Goal: Obtain resource: Download file/media

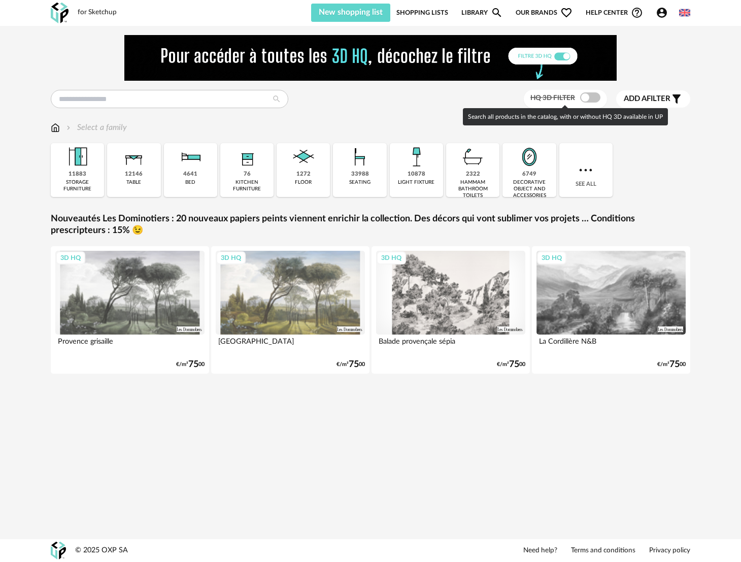
click at [580, 99] on span at bounding box center [590, 97] width 20 height 10
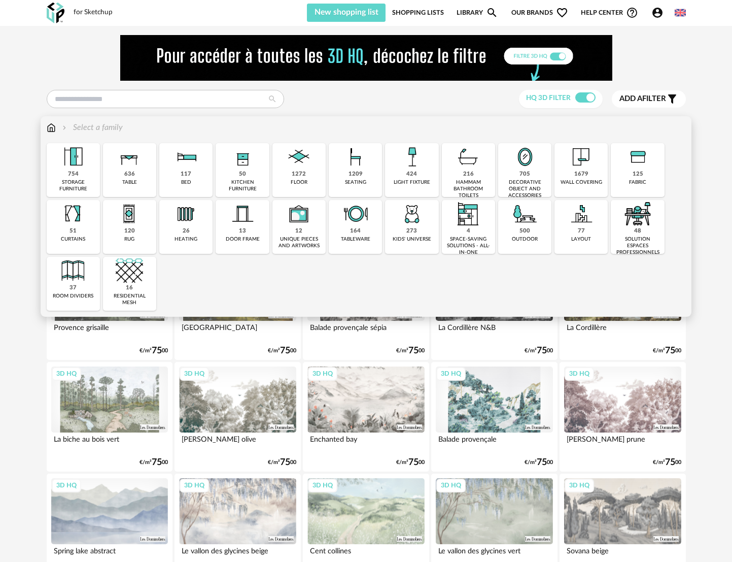
click at [86, 170] on img at bounding box center [72, 156] width 27 height 27
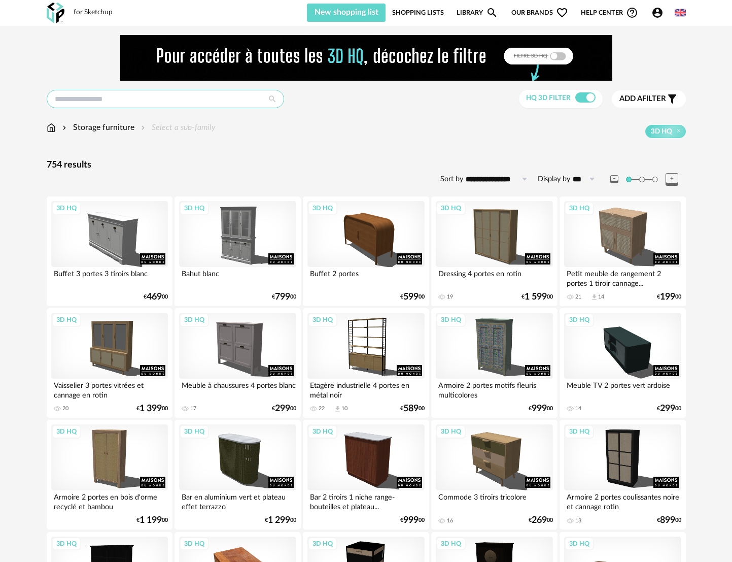
click at [127, 100] on input "text" at bounding box center [166, 99] width 238 height 18
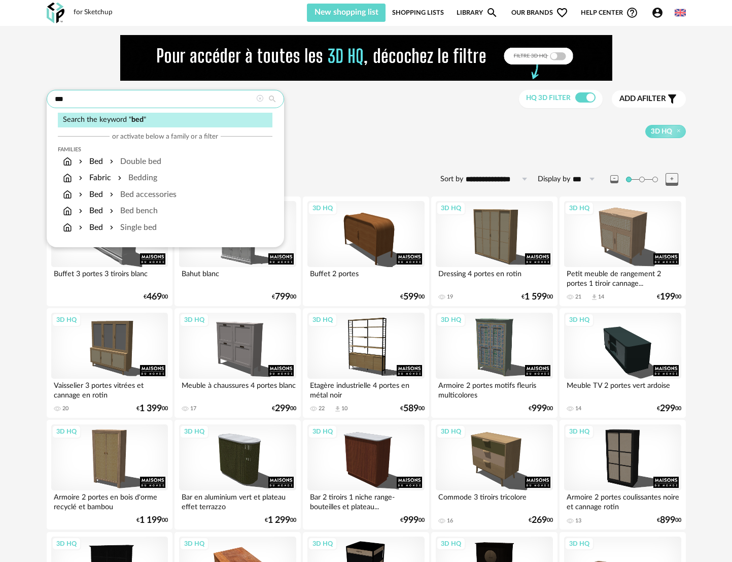
type input "***"
type input "*********"
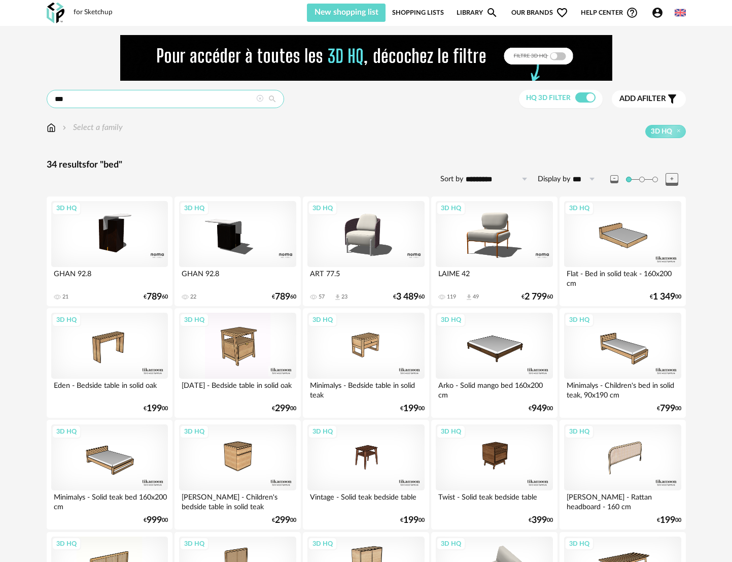
click at [99, 100] on input "***" at bounding box center [166, 99] width 238 height 18
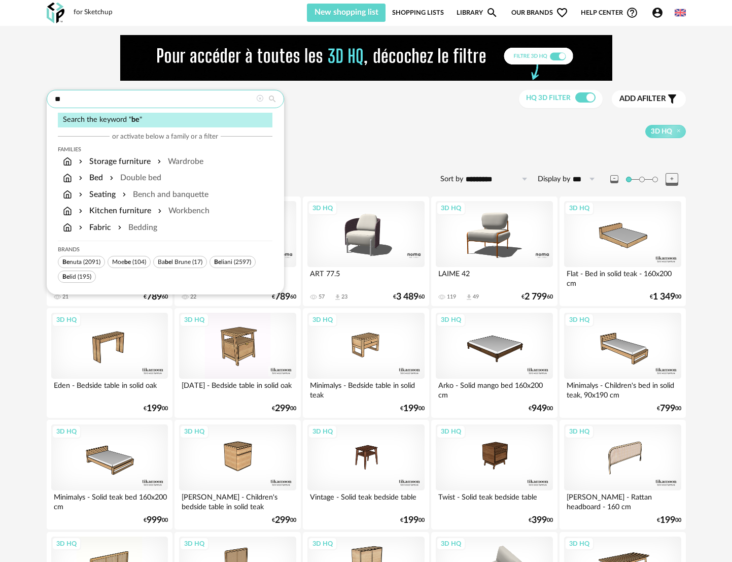
type input "*"
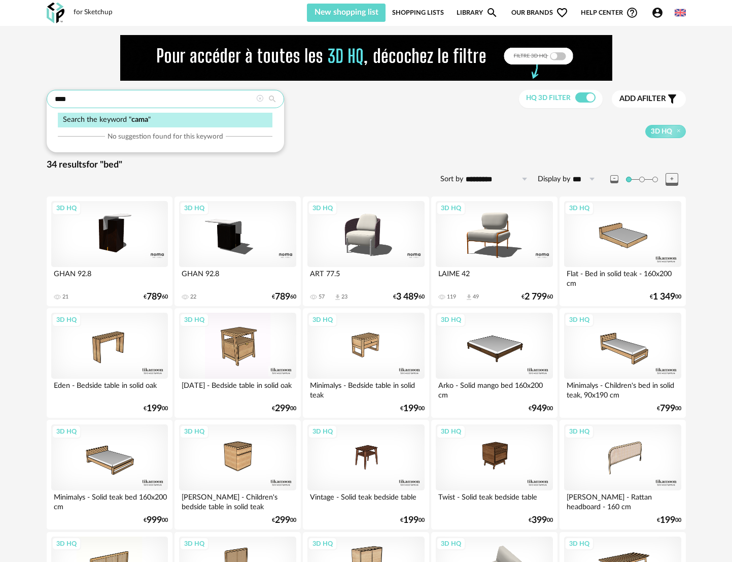
type input "****"
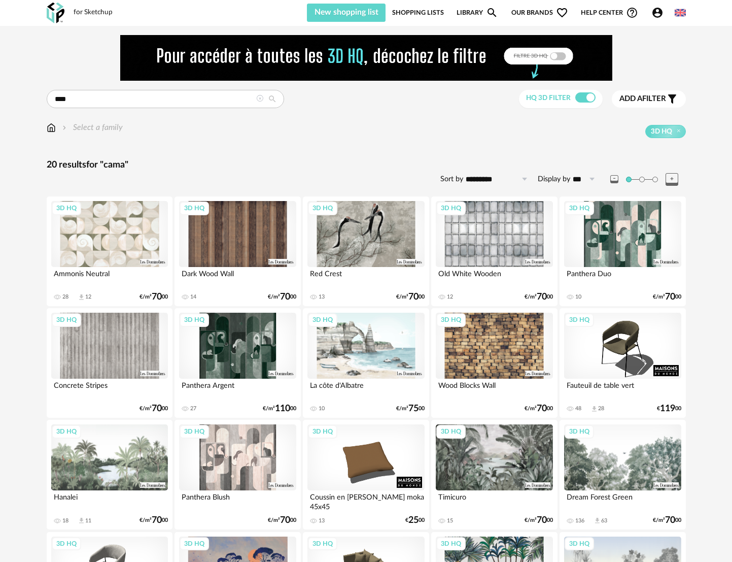
click at [91, 8] on div "for Sketchup" at bounding box center [93, 12] width 39 height 9
click at [50, 13] on img at bounding box center [56, 13] width 18 height 21
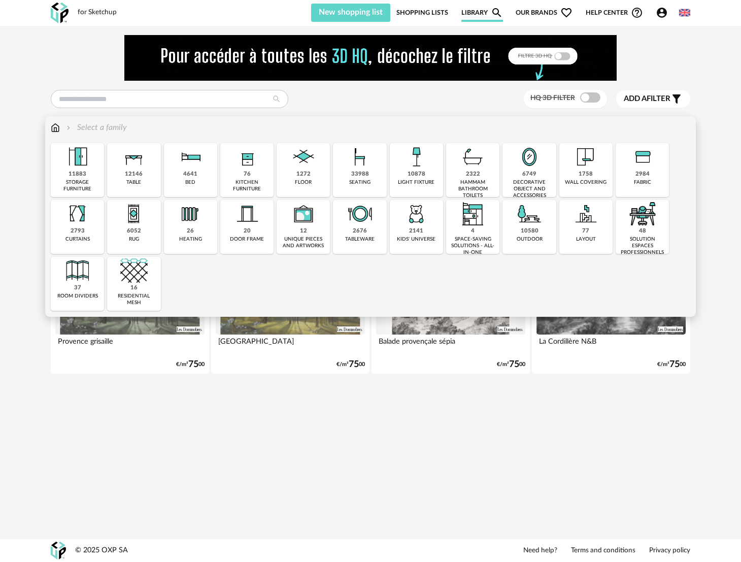
click at [187, 166] on img at bounding box center [190, 156] width 27 height 27
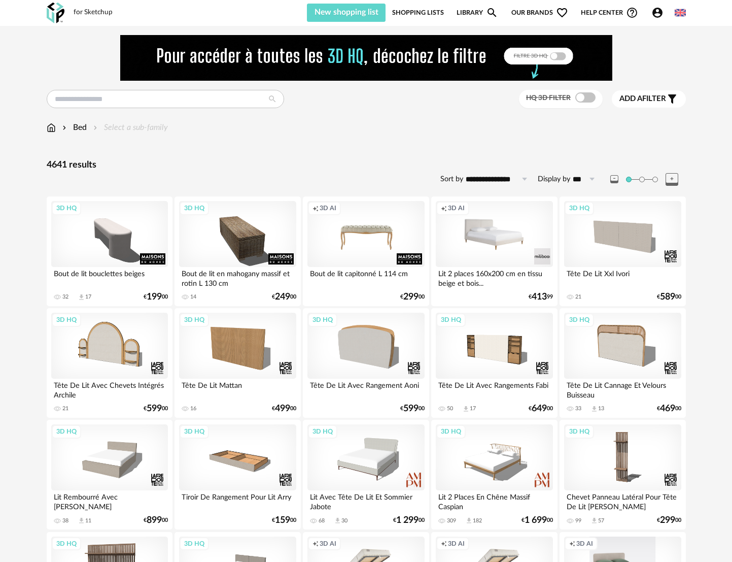
click at [54, 13] on img at bounding box center [56, 13] width 18 height 21
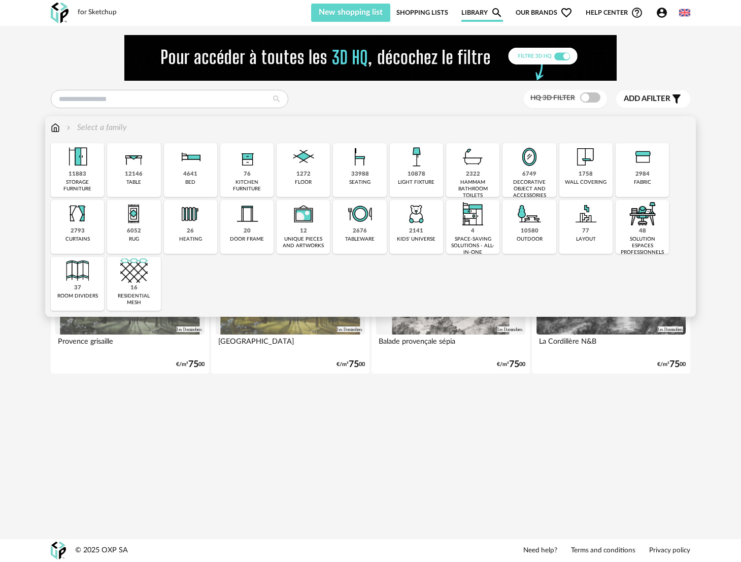
click at [193, 175] on div "4641" at bounding box center [190, 175] width 14 height 8
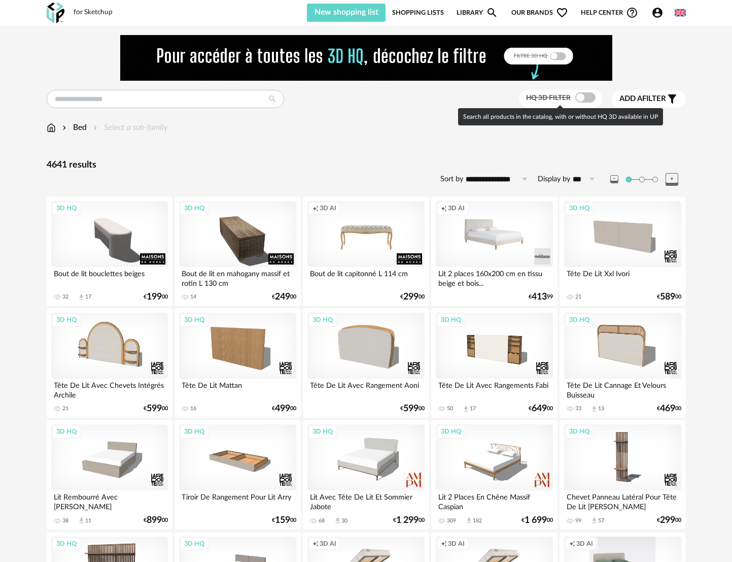
click at [587, 100] on span at bounding box center [586, 97] width 20 height 10
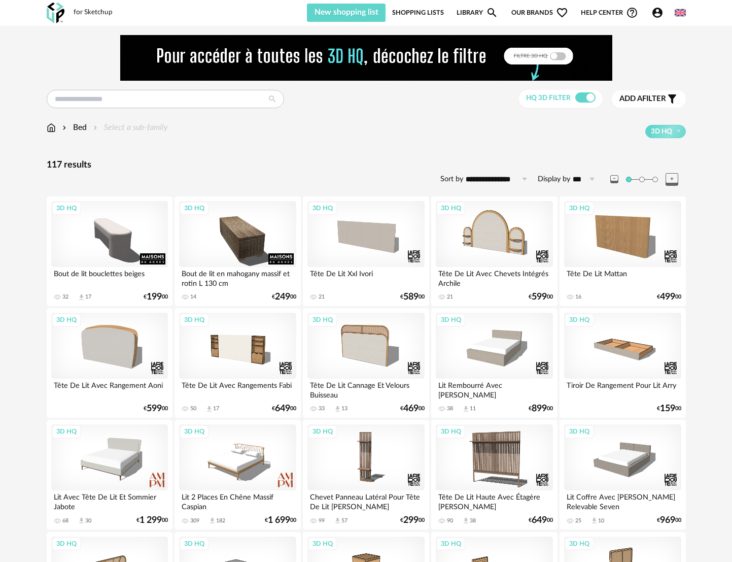
click at [52, 15] on img at bounding box center [56, 13] width 18 height 21
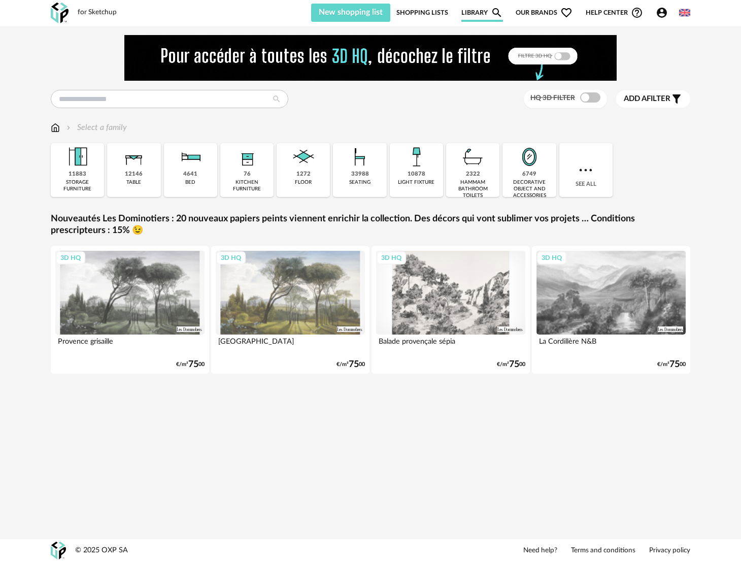
click at [193, 185] on div "bed" at bounding box center [190, 182] width 10 height 7
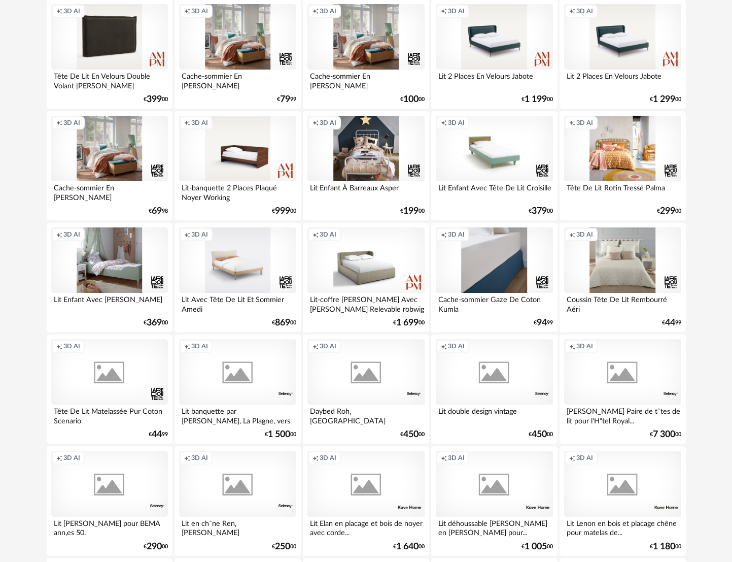
scroll to position [1935, 0]
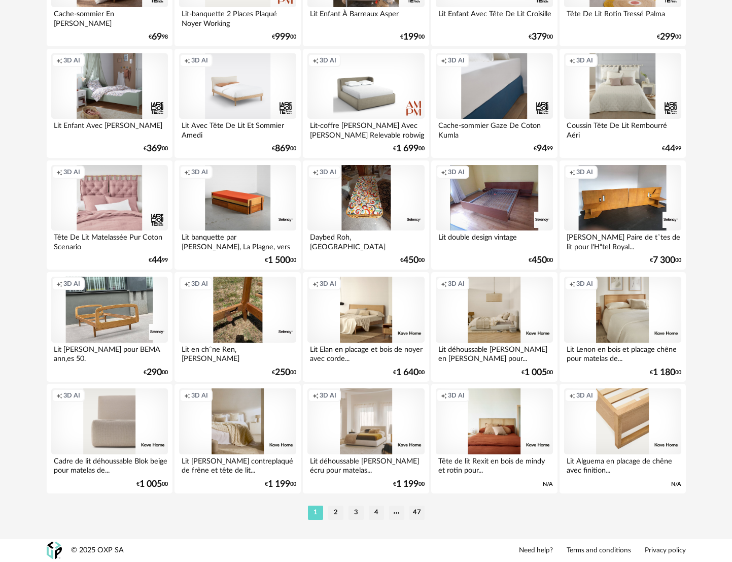
click at [115, 439] on div "Creation icon 3D AI" at bounding box center [109, 421] width 117 height 66
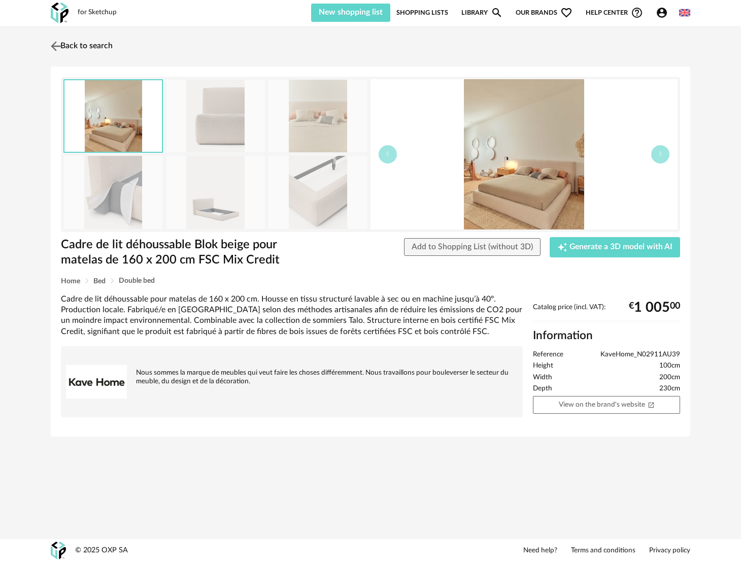
click at [53, 45] on img at bounding box center [56, 46] width 15 height 15
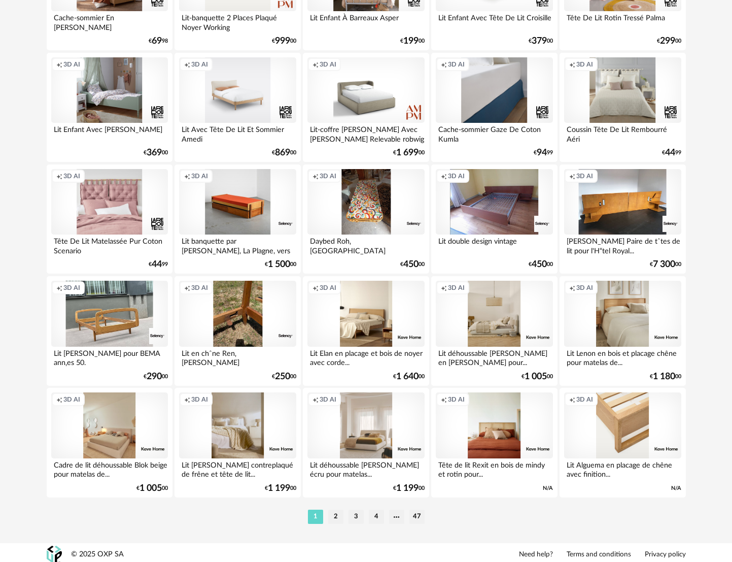
scroll to position [1935, 0]
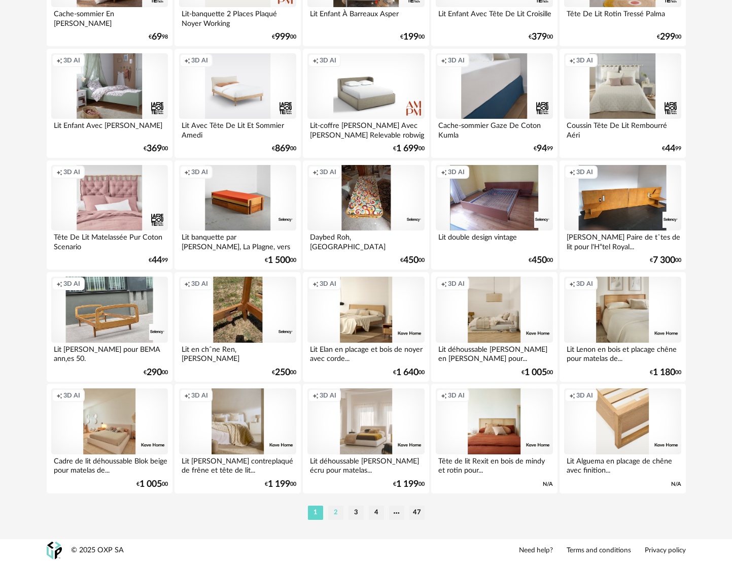
click at [335, 513] on li "2" at bounding box center [335, 513] width 15 height 14
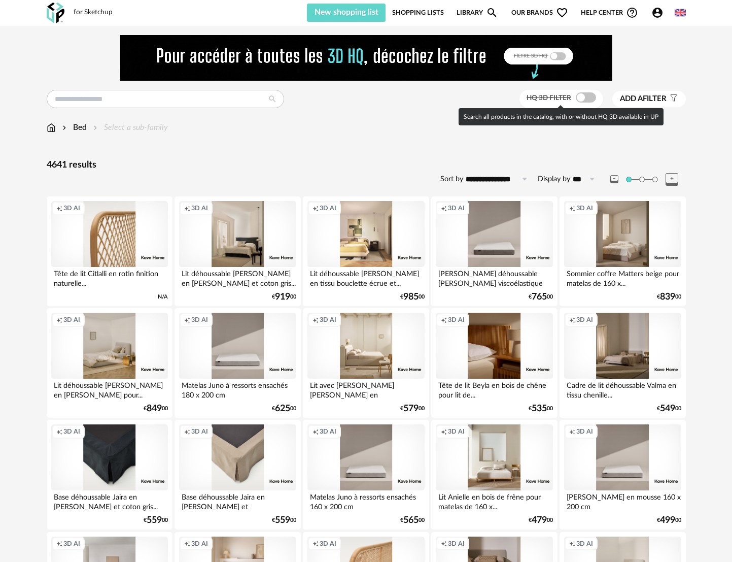
click at [592, 99] on span at bounding box center [586, 97] width 20 height 10
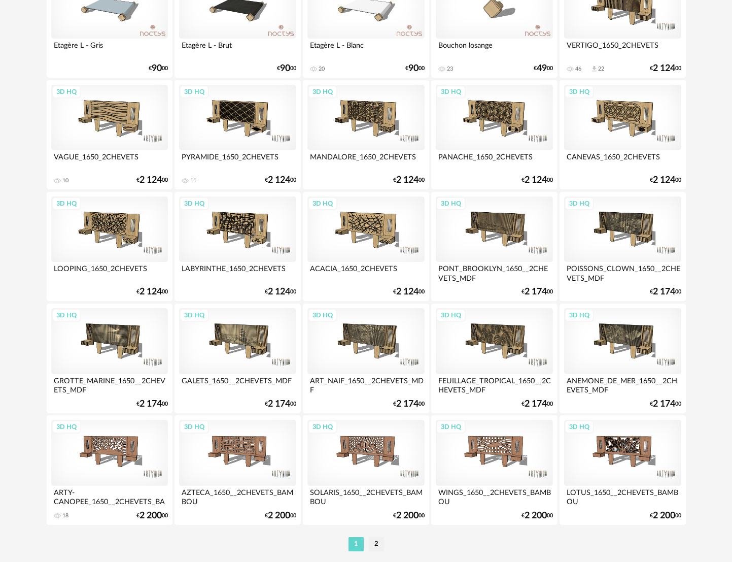
scroll to position [1935, 0]
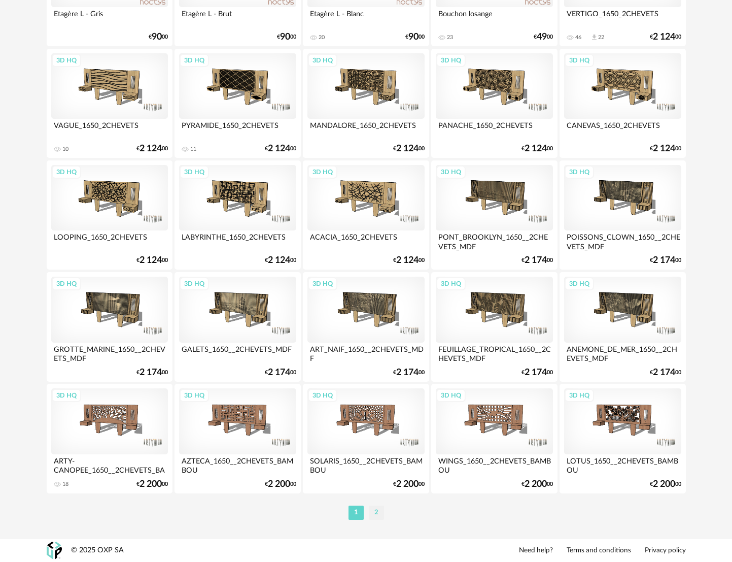
click at [375, 513] on li "2" at bounding box center [376, 513] width 15 height 14
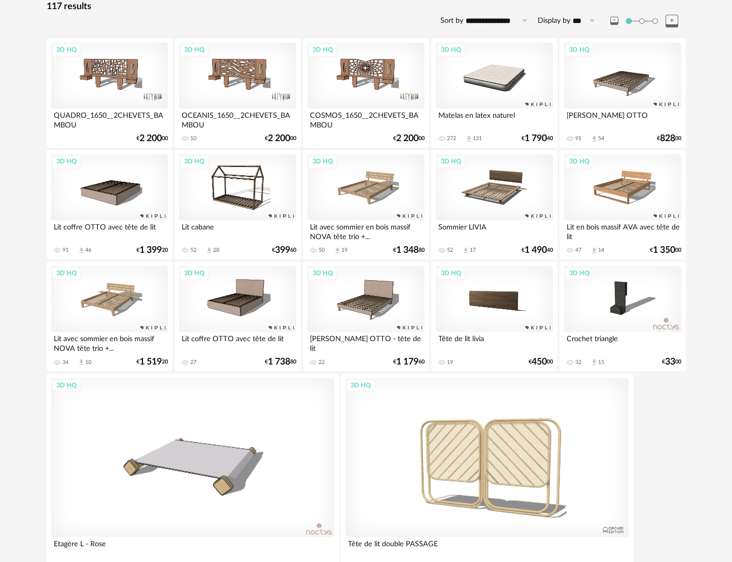
scroll to position [242, 0]
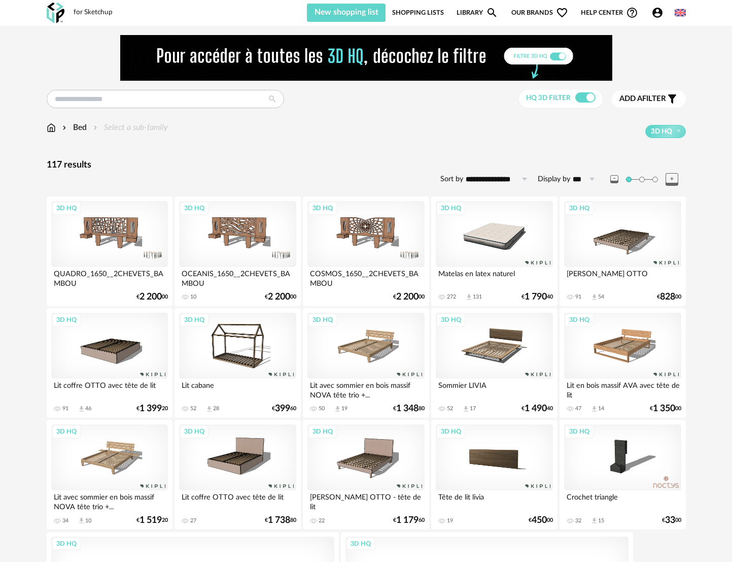
click at [52, 14] on img at bounding box center [56, 13] width 18 height 21
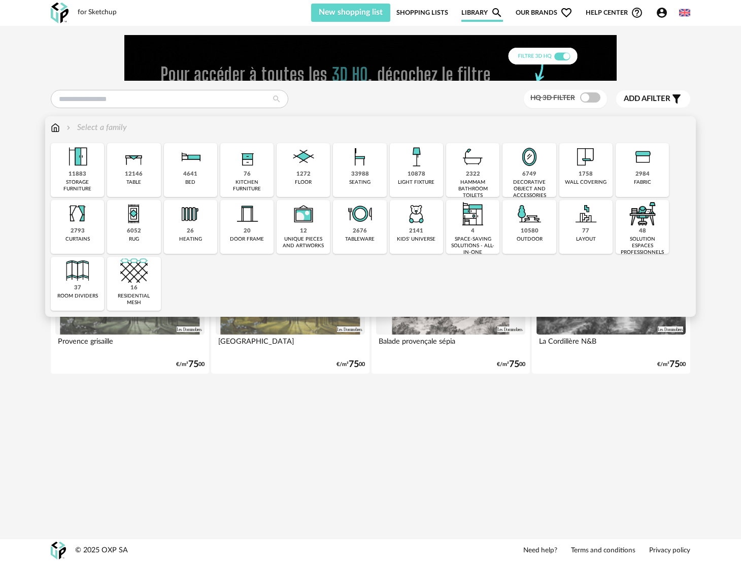
click at [300, 166] on img at bounding box center [303, 156] width 27 height 27
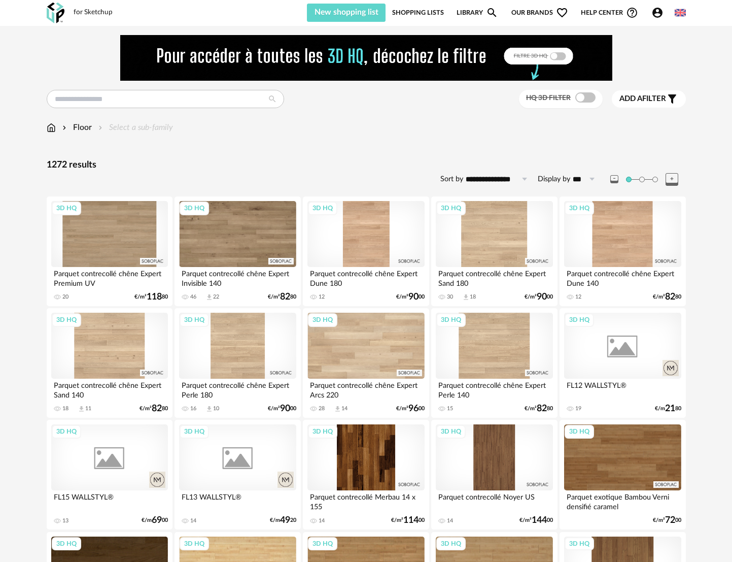
click at [54, 15] on img at bounding box center [56, 13] width 18 height 21
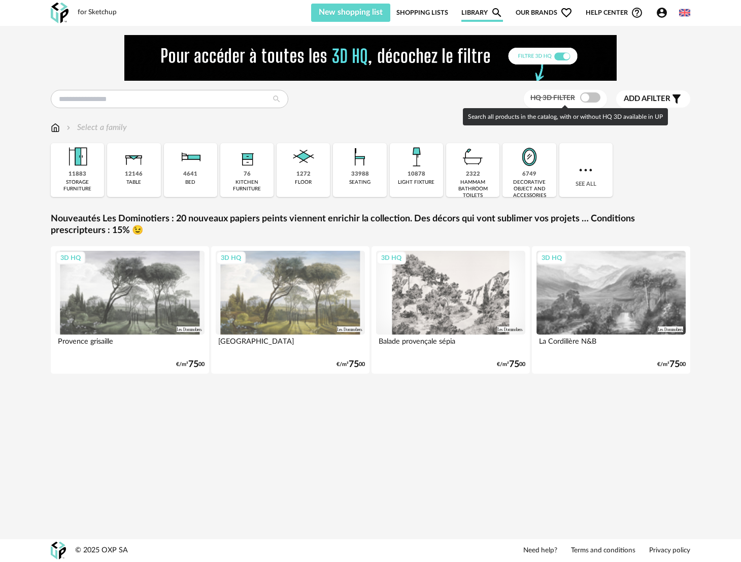
click at [588, 99] on span at bounding box center [590, 97] width 20 height 10
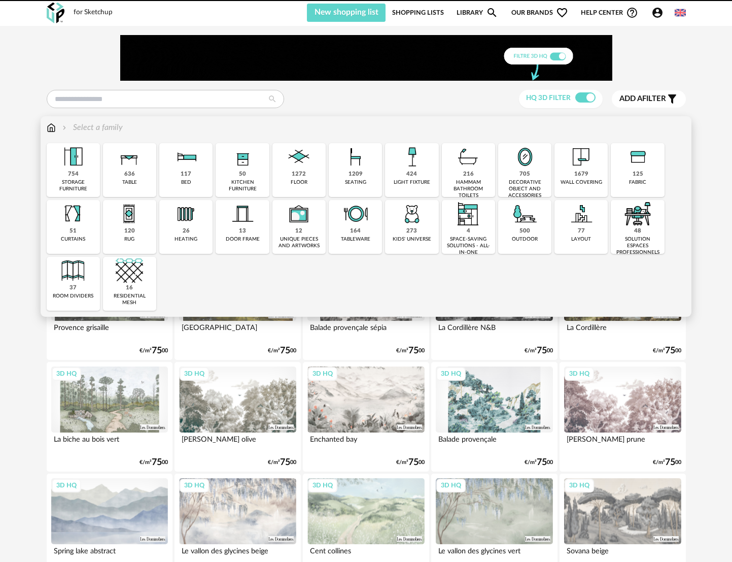
click at [595, 176] on div "Close icon 754 storage furniture 636 table 117 bed 50 kitchen furniture 1272 fl…" at bounding box center [367, 226] width 640 height 167
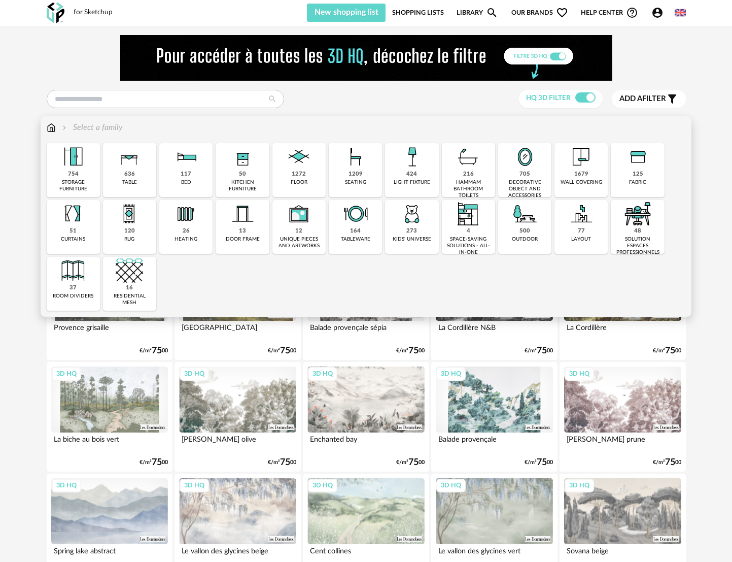
click at [241, 178] on div "50" at bounding box center [242, 175] width 7 height 8
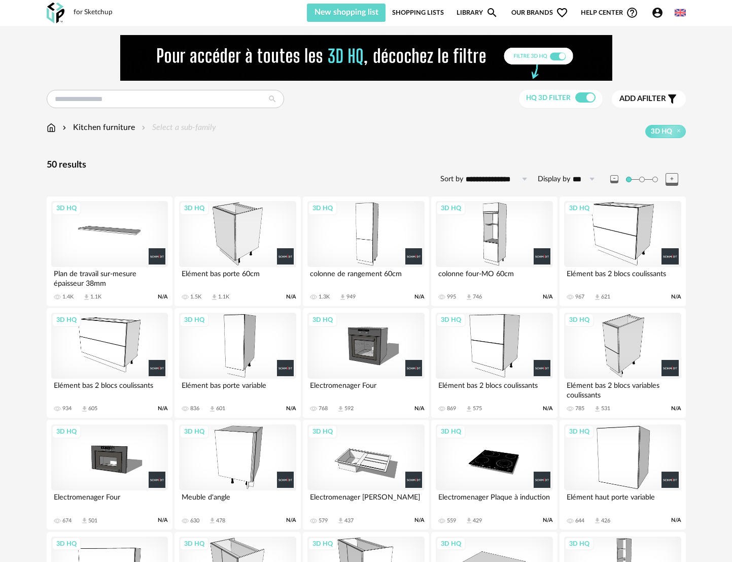
click at [59, 16] on img at bounding box center [56, 13] width 18 height 21
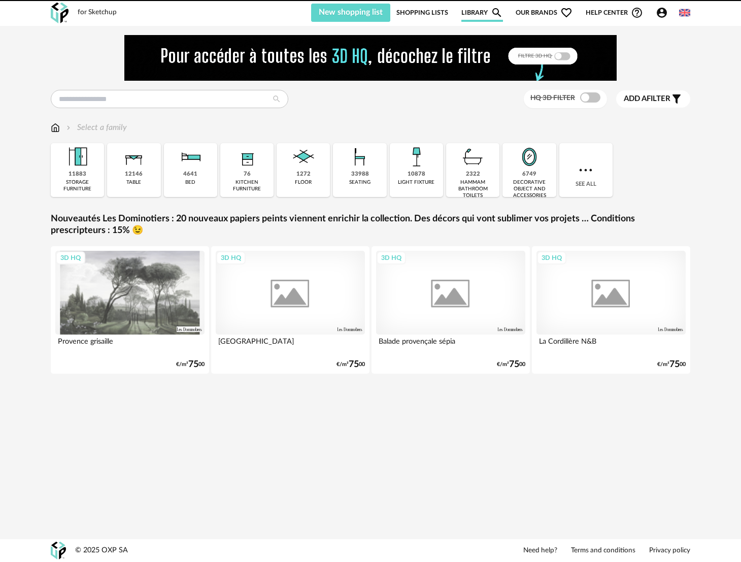
click at [578, 186] on div "See all" at bounding box center [585, 170] width 53 height 54
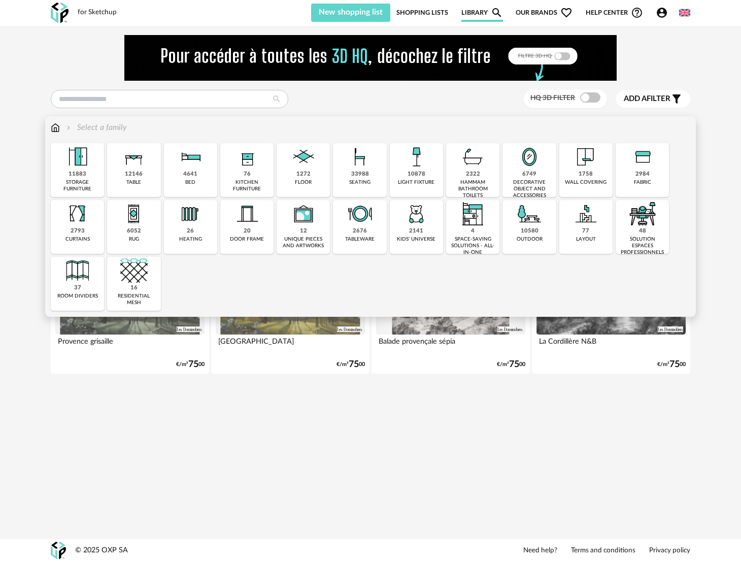
click at [532, 177] on div "6749" at bounding box center [529, 175] width 14 height 8
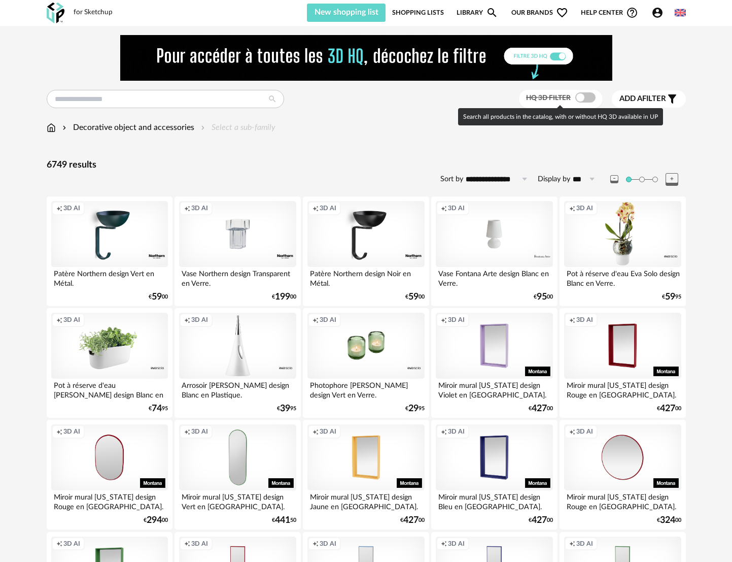
click at [588, 97] on span at bounding box center [586, 97] width 20 height 10
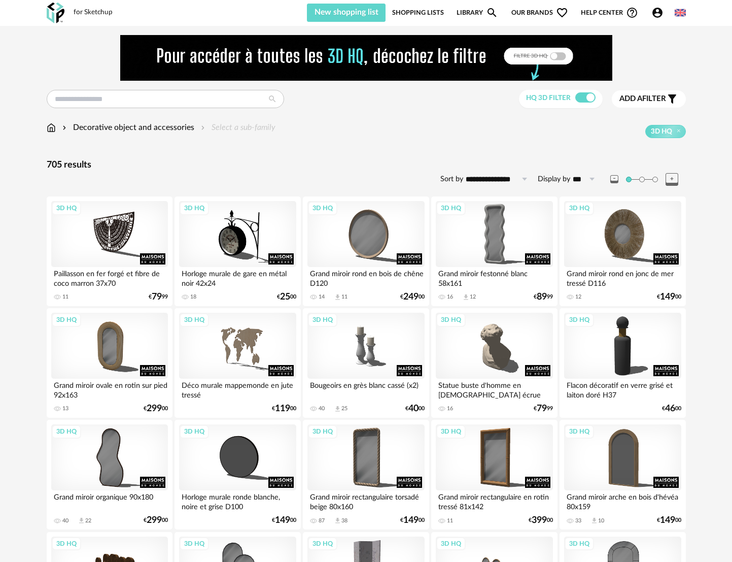
click at [54, 14] on img at bounding box center [56, 13] width 18 height 21
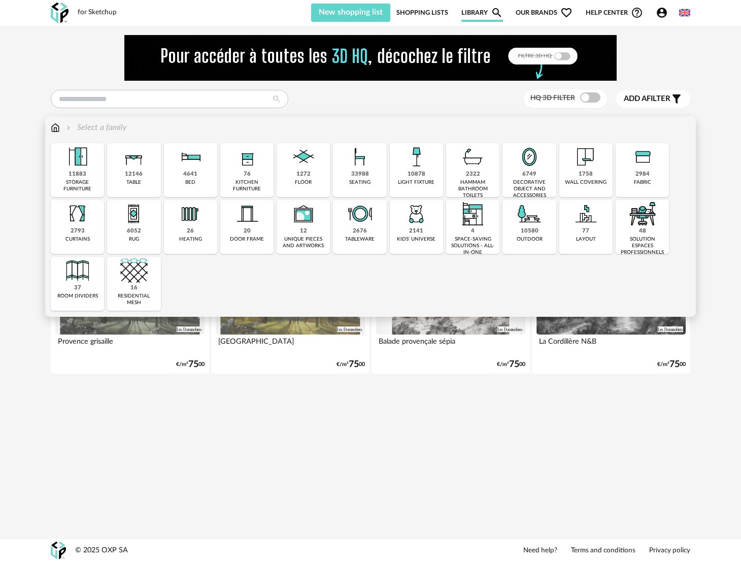
click at [652, 174] on div "2984 fabric" at bounding box center [642, 170] width 53 height 54
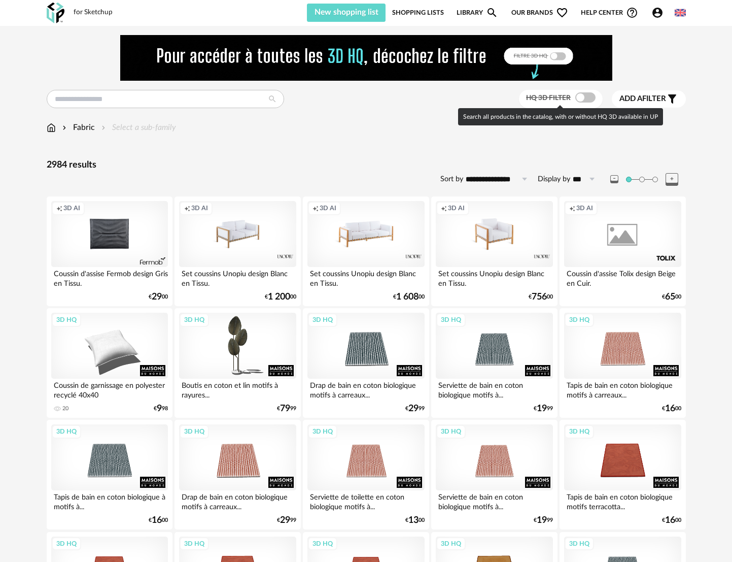
click at [579, 98] on span at bounding box center [586, 97] width 20 height 10
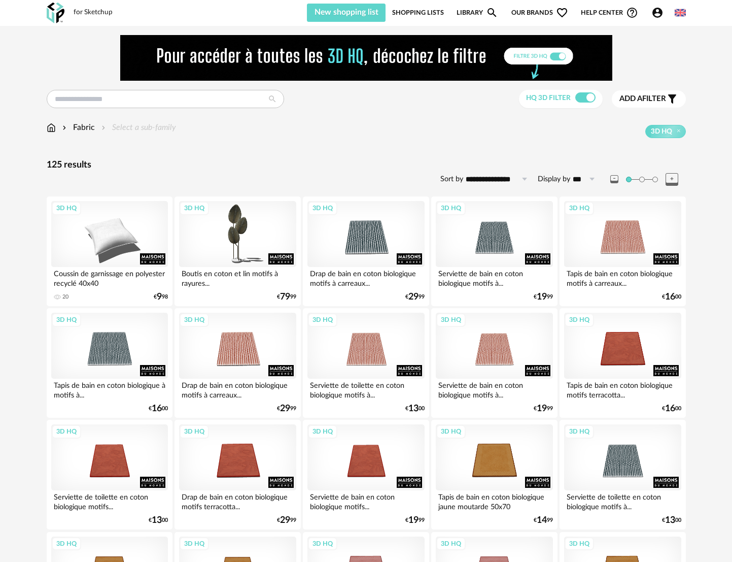
click at [59, 13] on img at bounding box center [56, 13] width 18 height 21
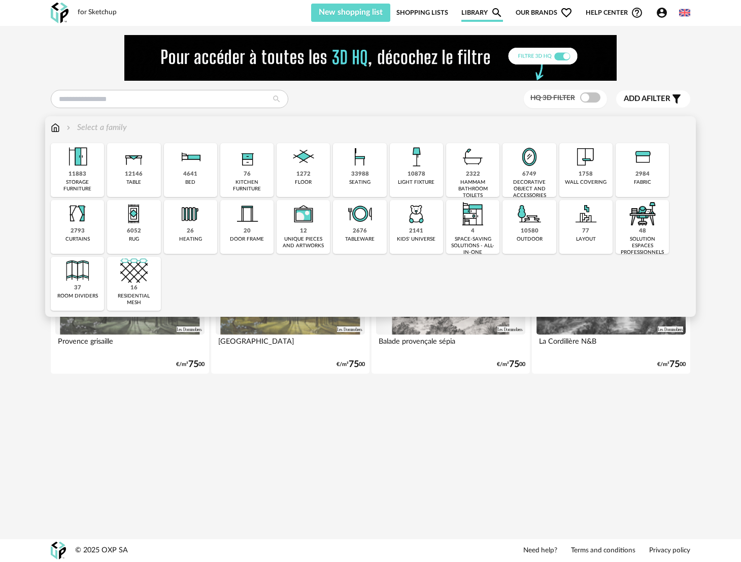
click at [184, 171] on div "4641" at bounding box center [190, 175] width 14 height 8
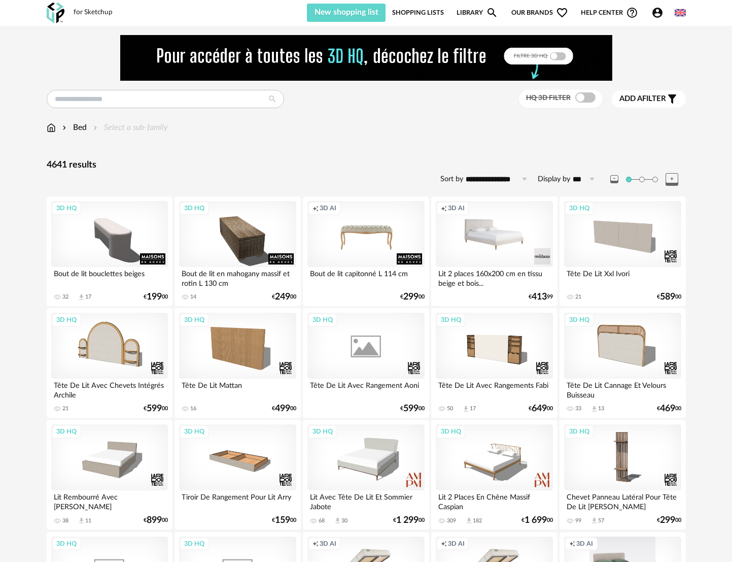
click at [578, 102] on span at bounding box center [586, 97] width 20 height 10
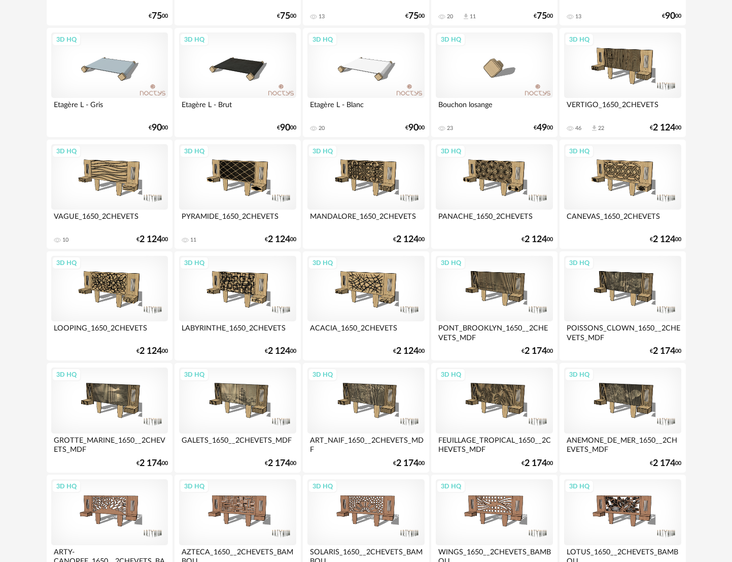
scroll to position [1935, 0]
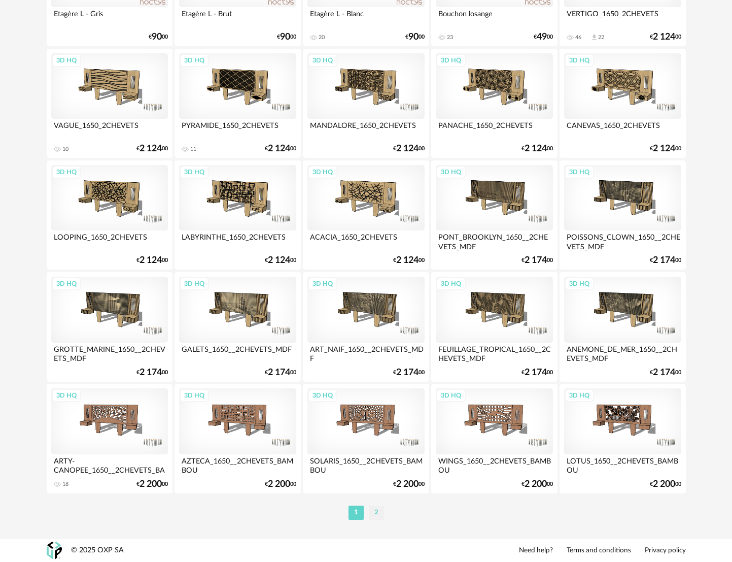
click at [377, 509] on li "2" at bounding box center [376, 513] width 15 height 14
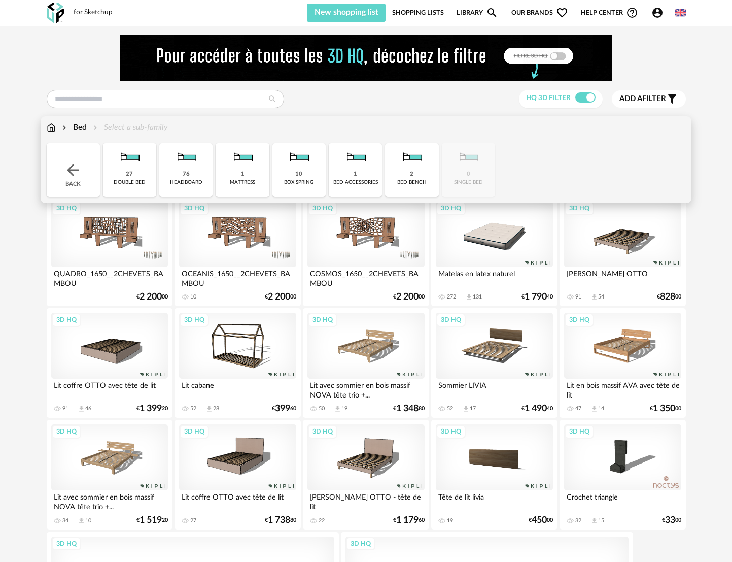
click at [50, 129] on img at bounding box center [51, 128] width 9 height 12
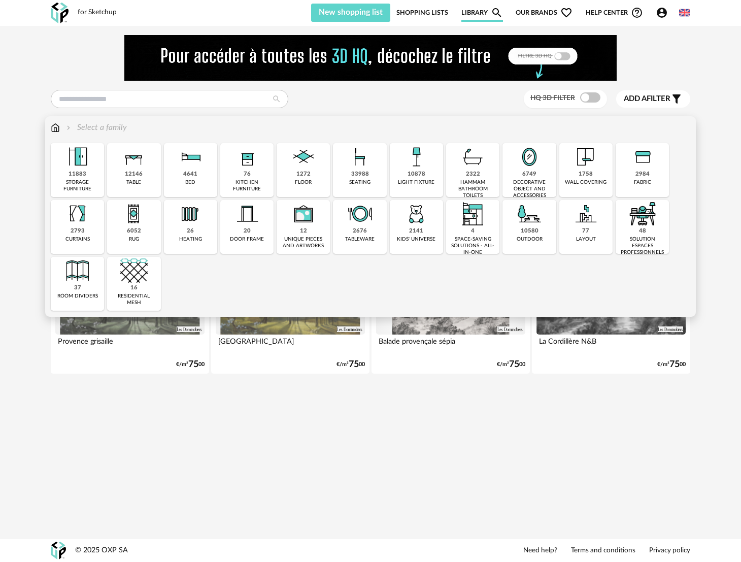
click at [79, 172] on div "11883" at bounding box center [78, 175] width 18 height 8
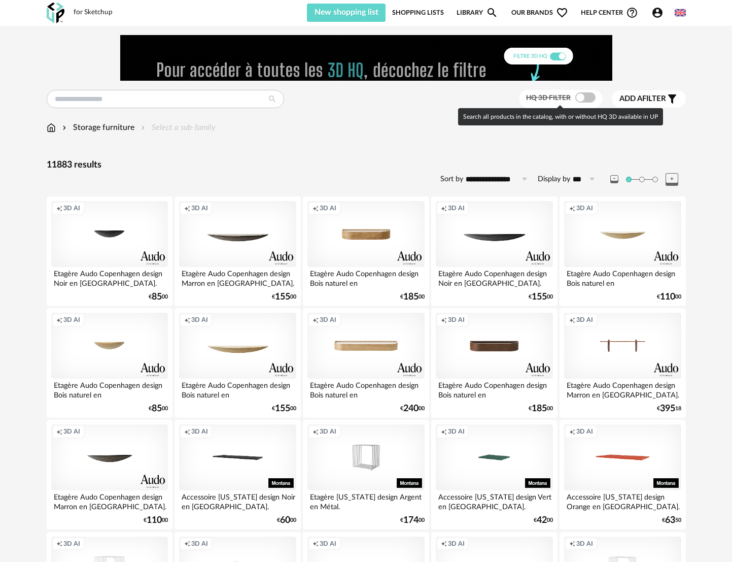
click at [582, 96] on span at bounding box center [586, 97] width 20 height 10
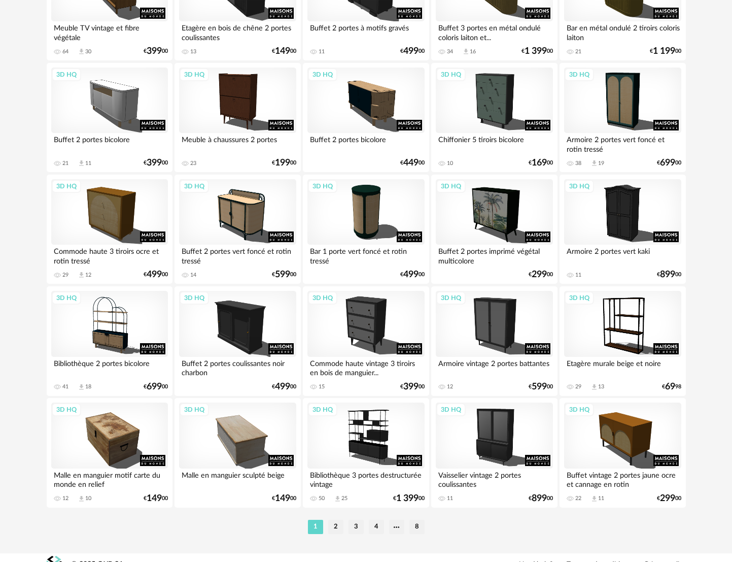
scroll to position [1935, 0]
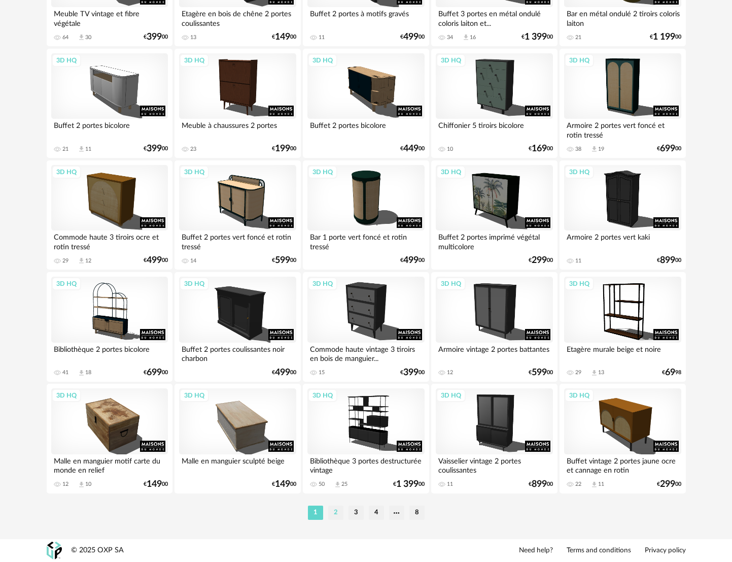
click at [336, 509] on li "2" at bounding box center [335, 513] width 15 height 14
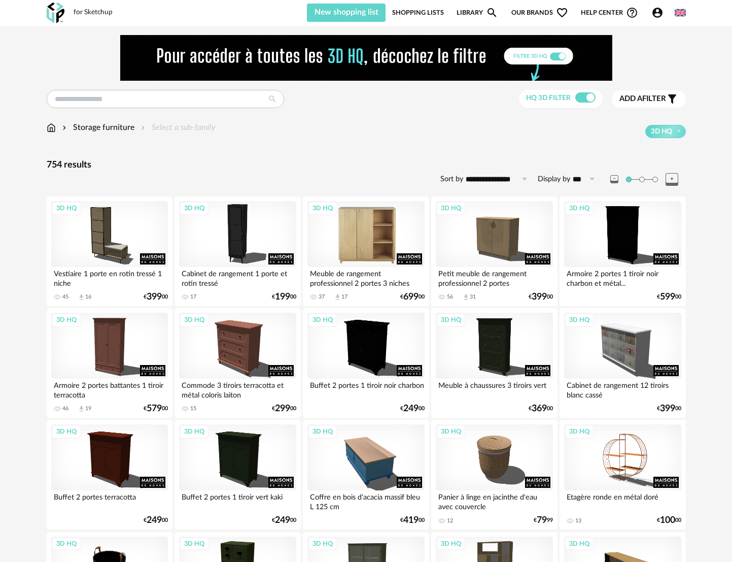
click at [352, 239] on div "3D HQ" at bounding box center [366, 234] width 117 height 66
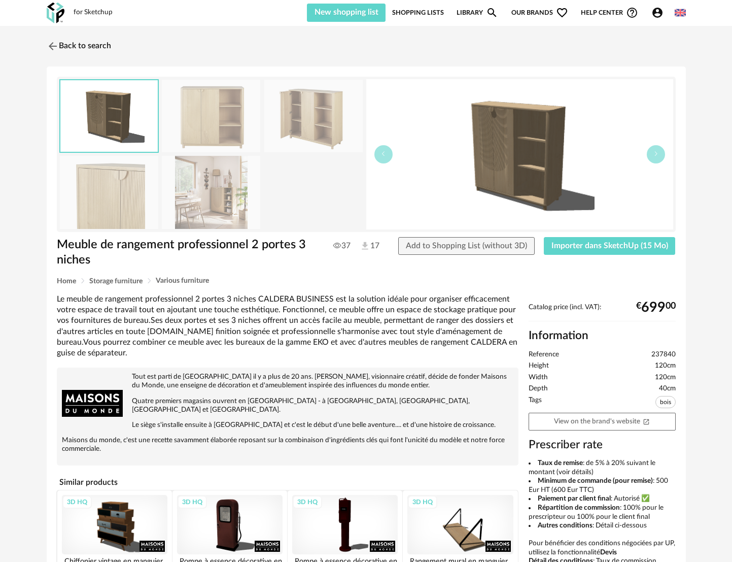
click at [191, 124] on img at bounding box center [211, 116] width 98 height 73
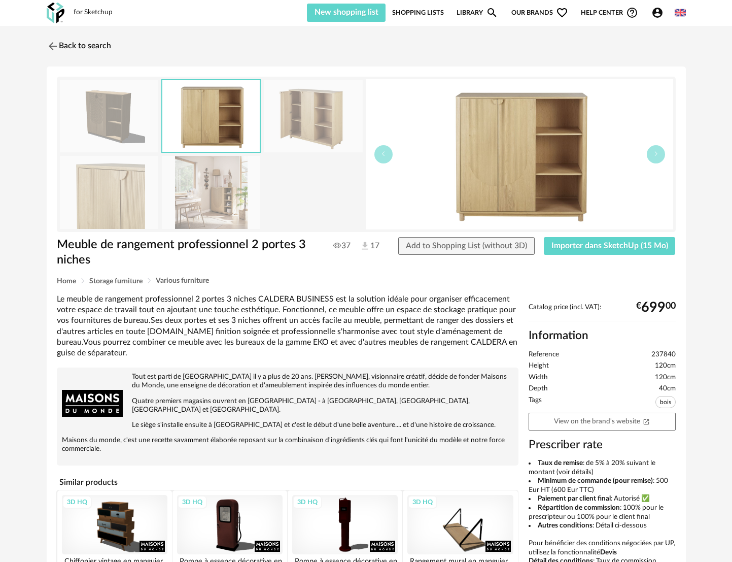
click at [296, 118] on img at bounding box center [313, 116] width 98 height 73
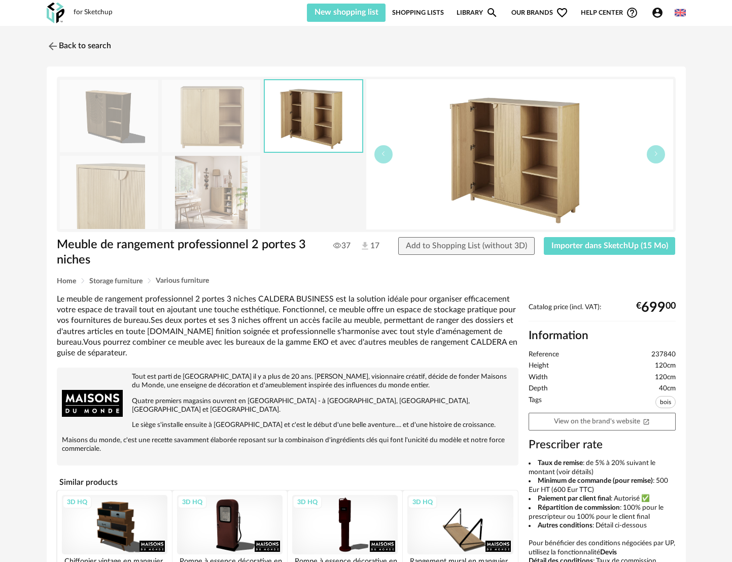
click at [226, 192] on img at bounding box center [211, 192] width 98 height 73
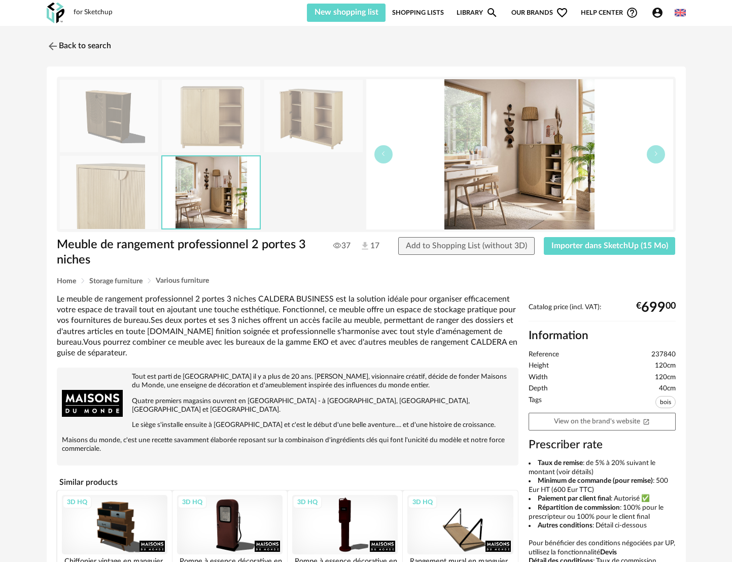
click at [210, 129] on img at bounding box center [211, 116] width 98 height 73
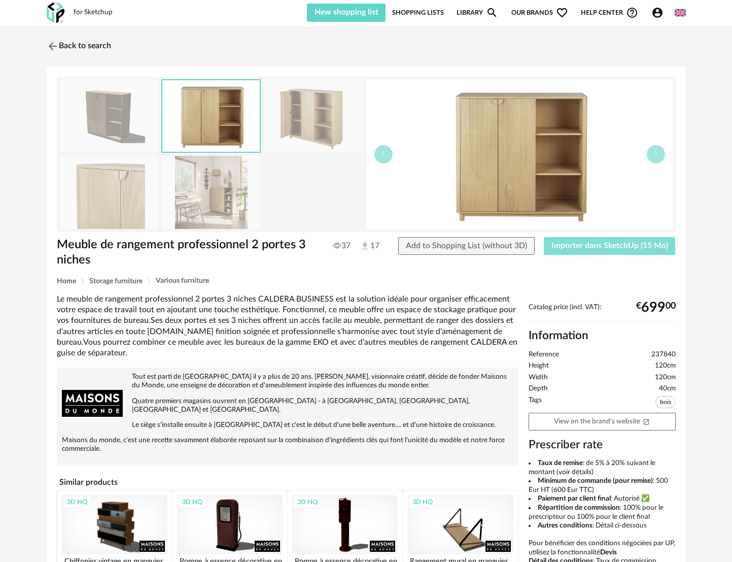
click at [626, 246] on span "Importer dans SketchUp (15 Mo)" at bounding box center [610, 246] width 117 height 8
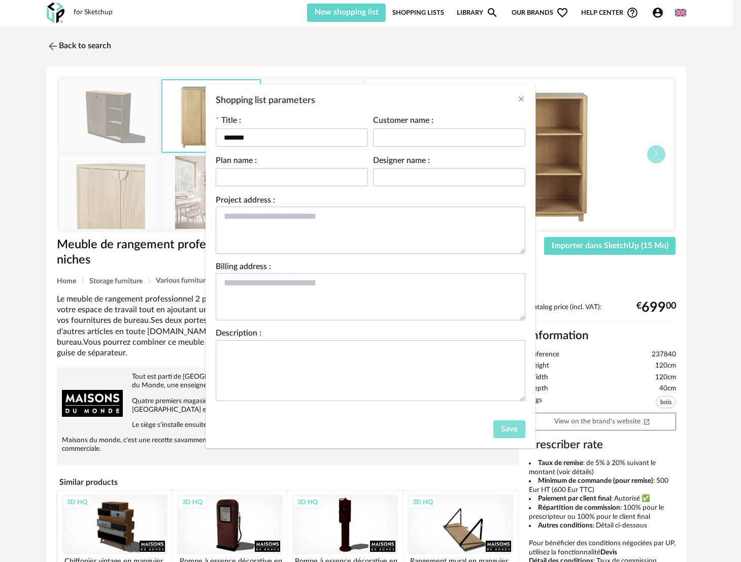
click at [511, 425] on span "Save" at bounding box center [509, 429] width 17 height 8
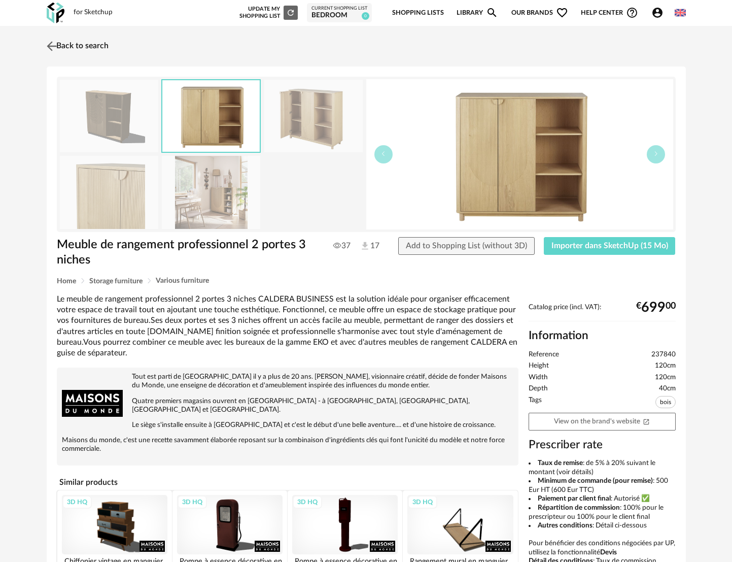
click at [53, 42] on img at bounding box center [51, 46] width 15 height 15
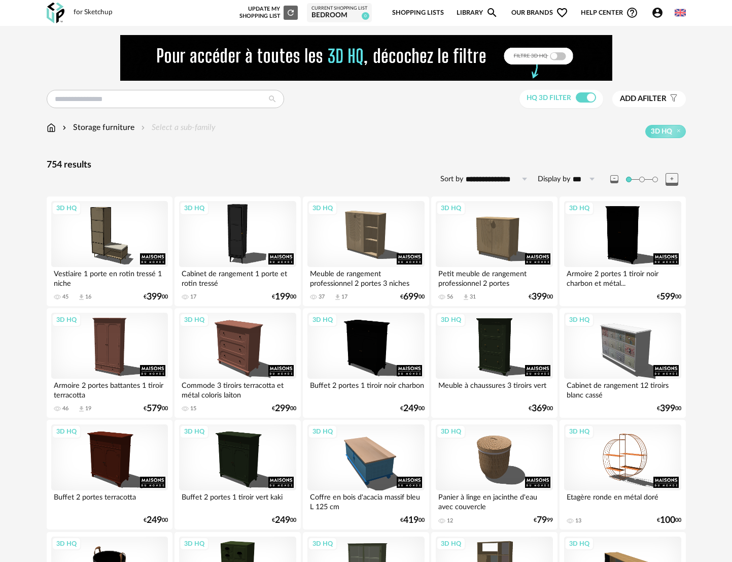
click at [53, 128] on img at bounding box center [51, 128] width 9 height 12
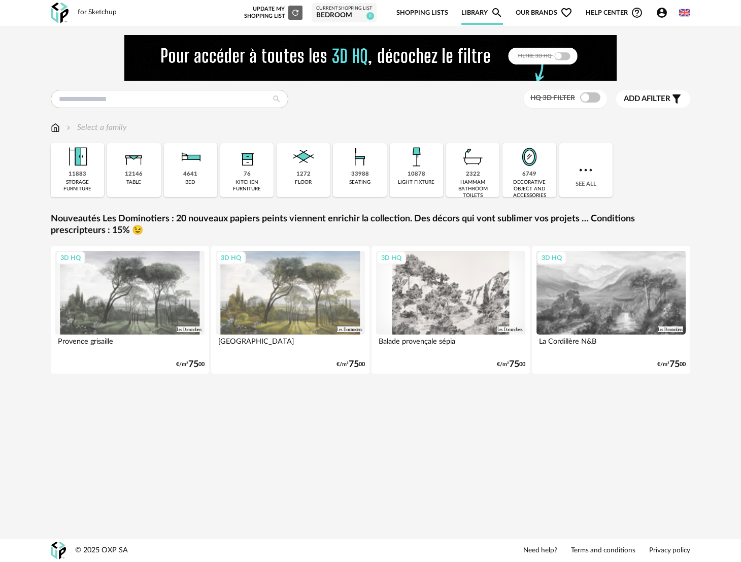
click at [586, 104] on div "HQ 3D filter" at bounding box center [566, 99] width 84 height 19
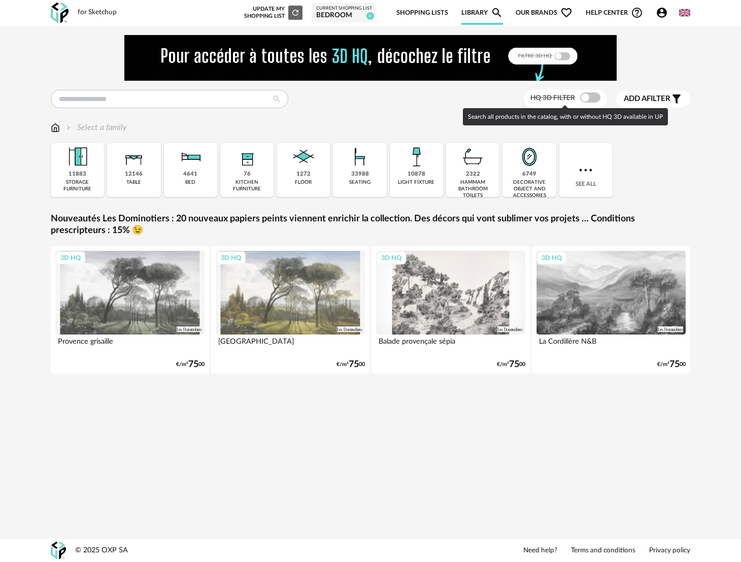
click at [591, 97] on span at bounding box center [590, 97] width 20 height 10
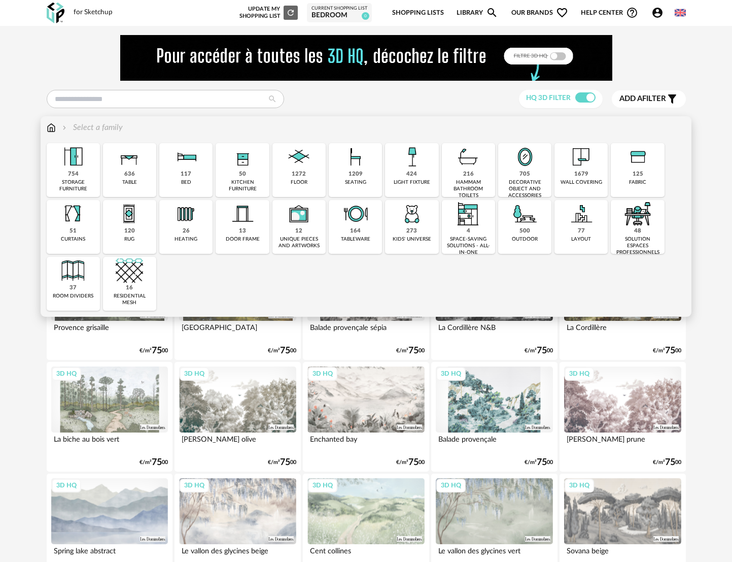
click at [530, 165] on img at bounding box center [525, 156] width 27 height 27
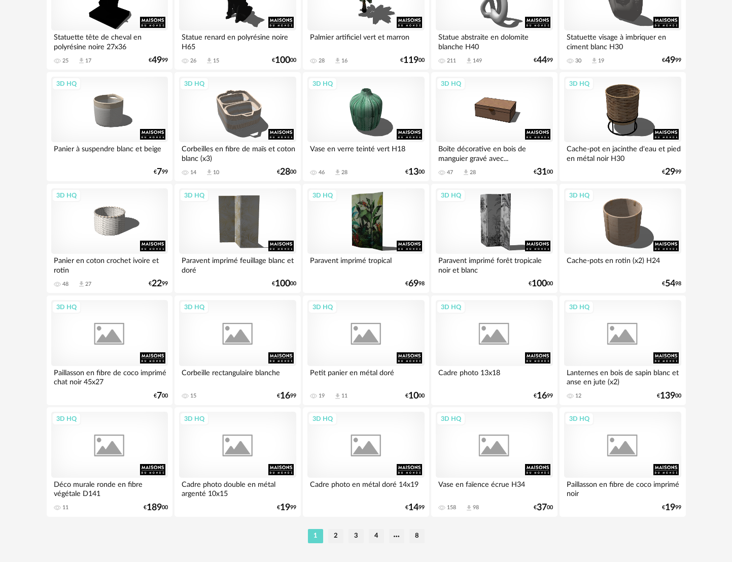
scroll to position [1935, 0]
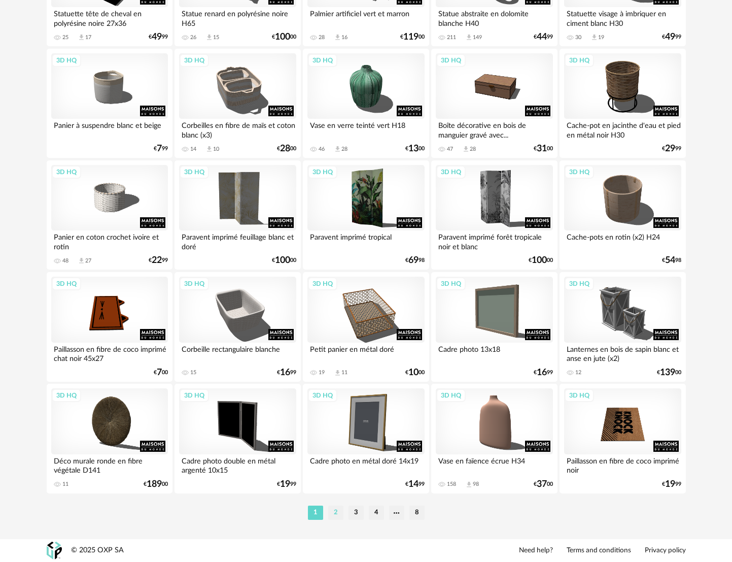
click at [336, 511] on li "2" at bounding box center [335, 513] width 15 height 14
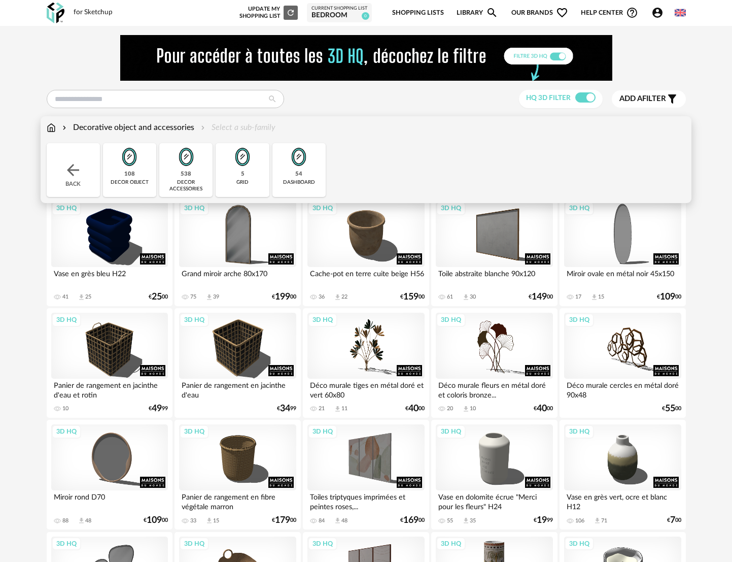
click at [47, 129] on img at bounding box center [51, 128] width 9 height 12
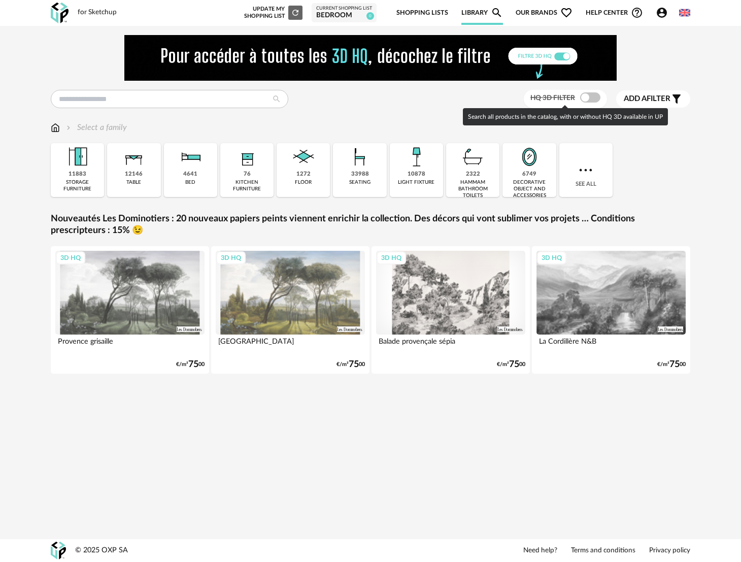
click at [580, 97] on span at bounding box center [590, 97] width 20 height 10
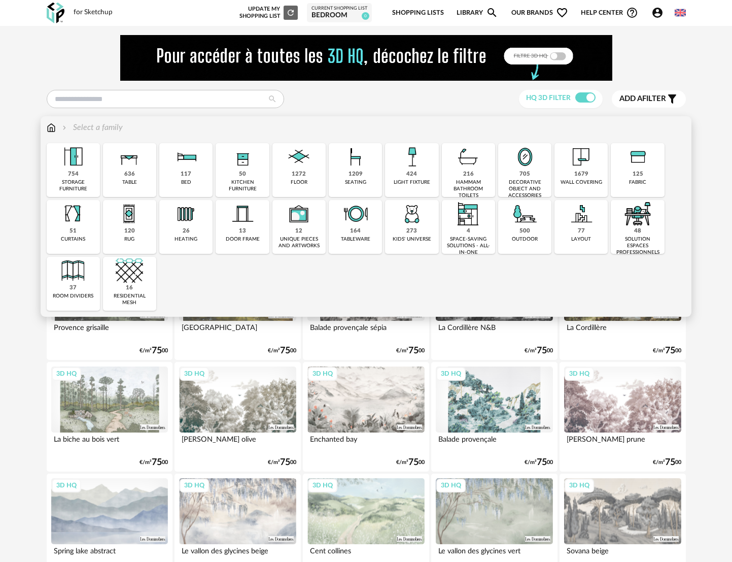
click at [640, 237] on div "solution espaces professionnels" at bounding box center [637, 246] width 47 height 20
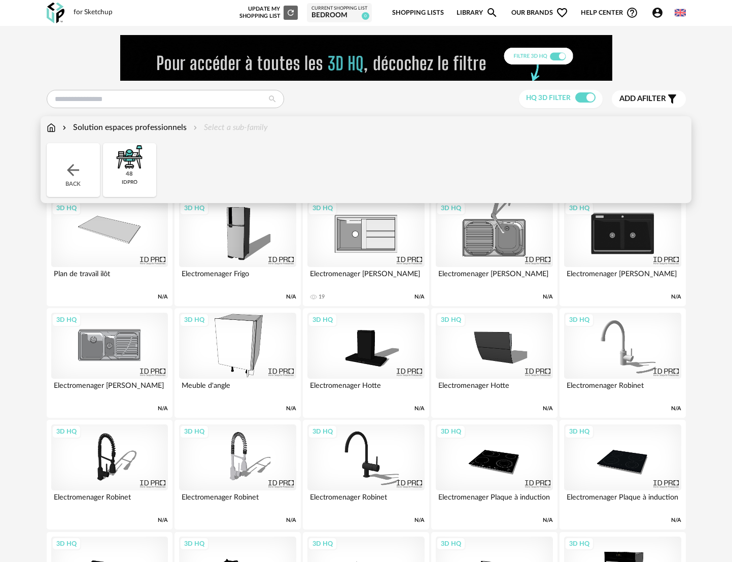
click at [54, 125] on img at bounding box center [51, 128] width 9 height 12
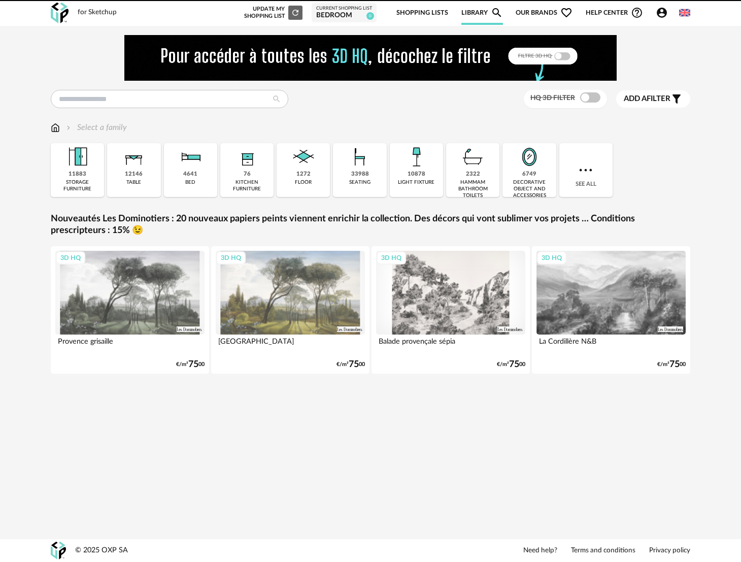
click at [77, 171] on div "11883" at bounding box center [78, 175] width 18 height 8
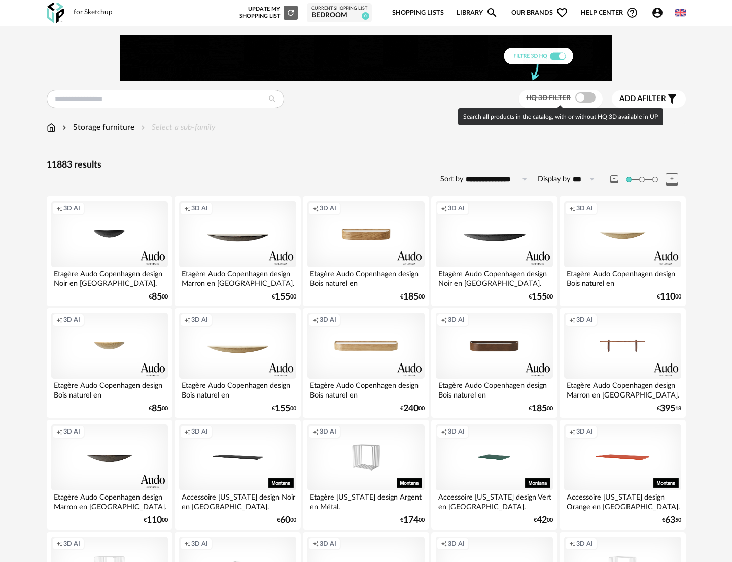
click at [577, 94] on span at bounding box center [586, 97] width 20 height 10
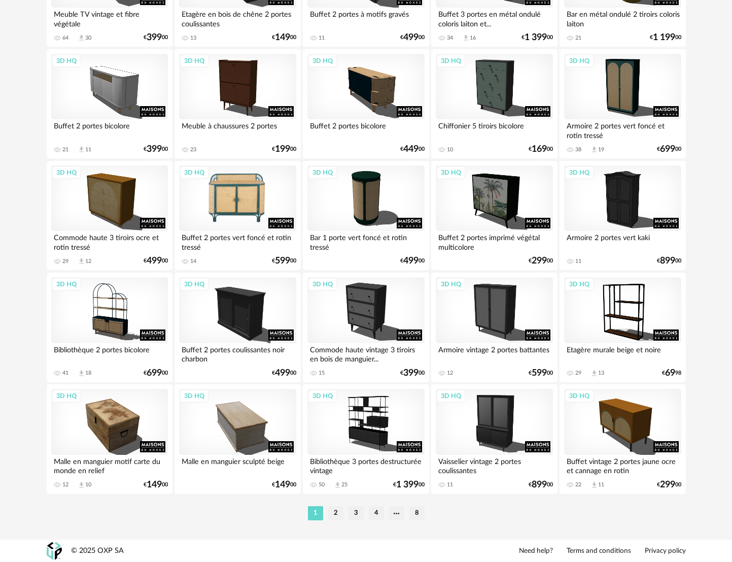
scroll to position [1935, 0]
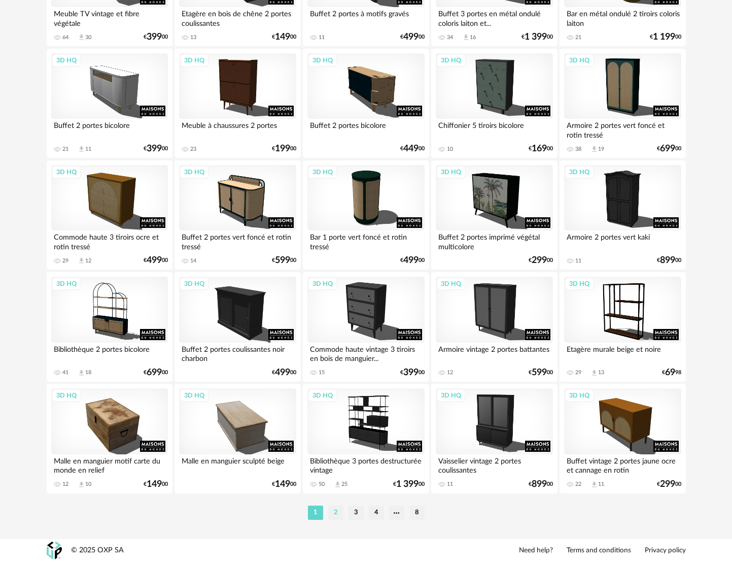
click at [339, 510] on li "2" at bounding box center [335, 513] width 15 height 14
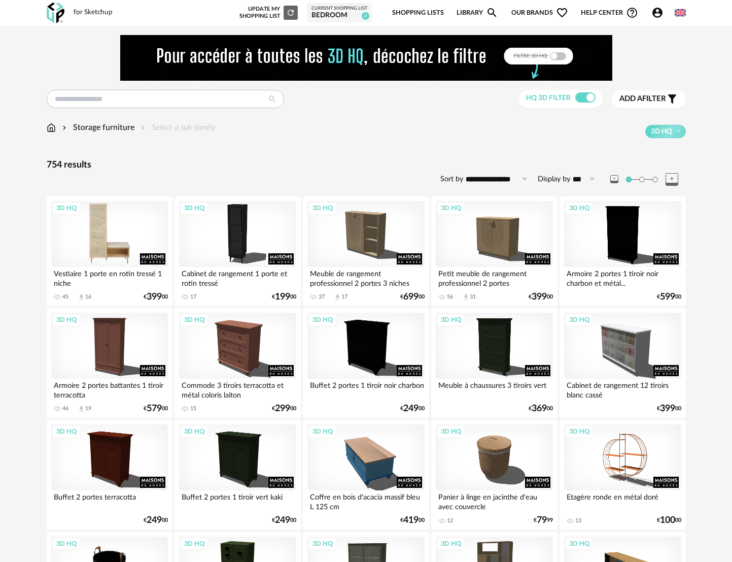
click at [124, 234] on div "3D HQ" at bounding box center [109, 234] width 117 height 66
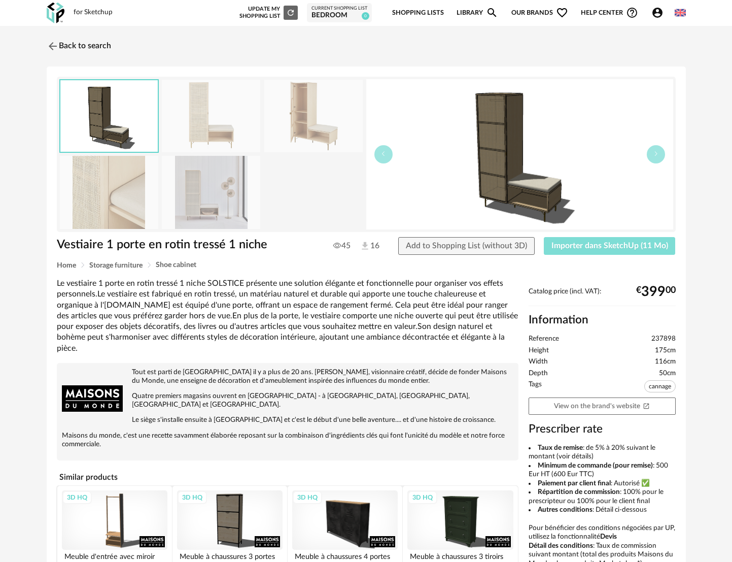
click at [624, 243] on span "Importer dans SketchUp (11 Mo)" at bounding box center [610, 246] width 117 height 8
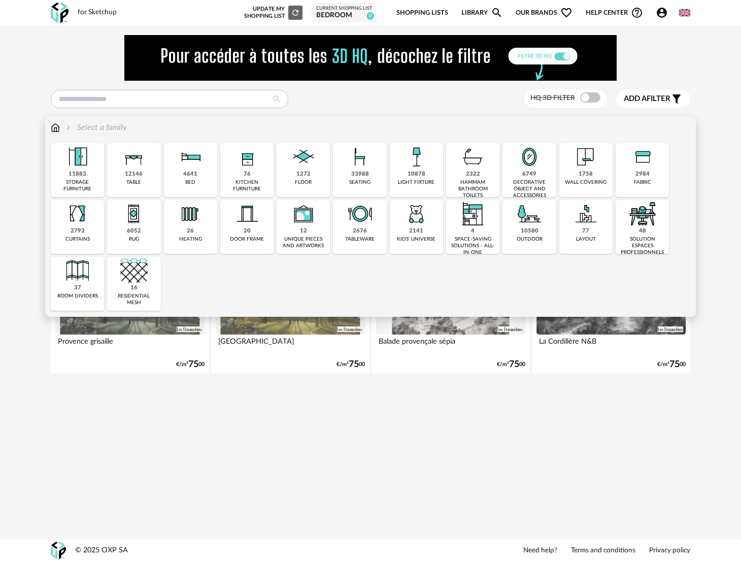
click at [528, 176] on div "6749" at bounding box center [529, 175] width 14 height 8
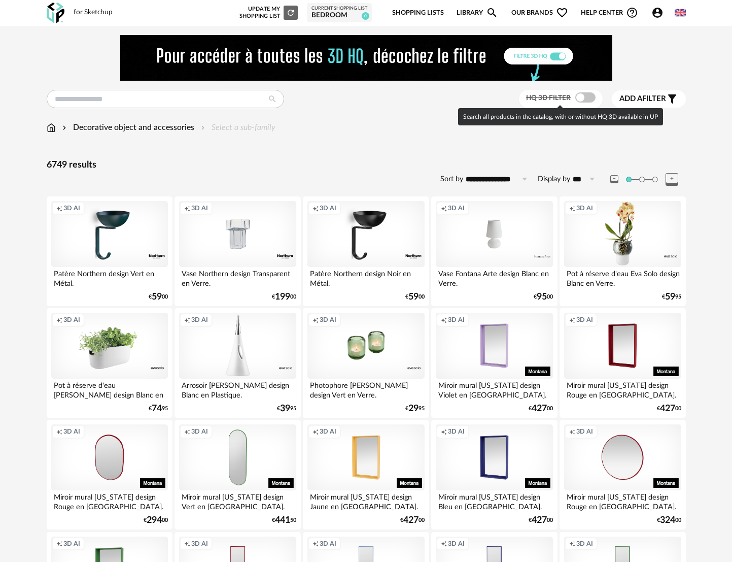
click at [576, 97] on span at bounding box center [586, 97] width 20 height 10
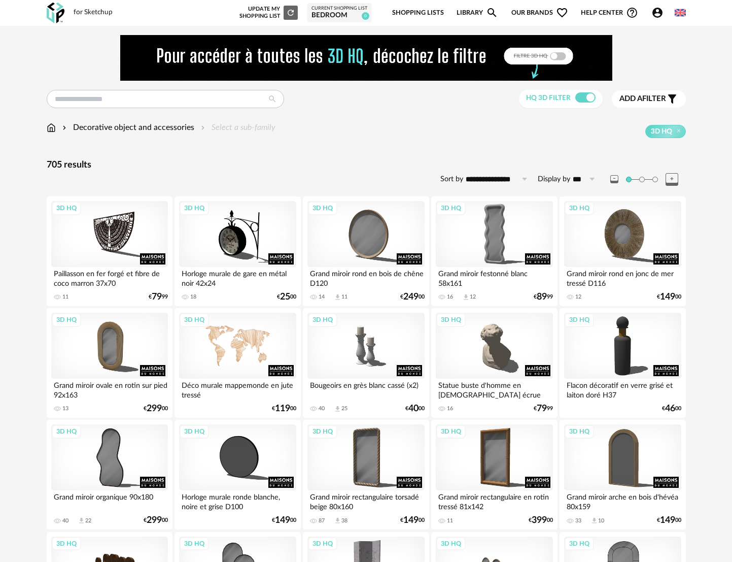
click at [232, 338] on div "3D HQ" at bounding box center [237, 346] width 117 height 66
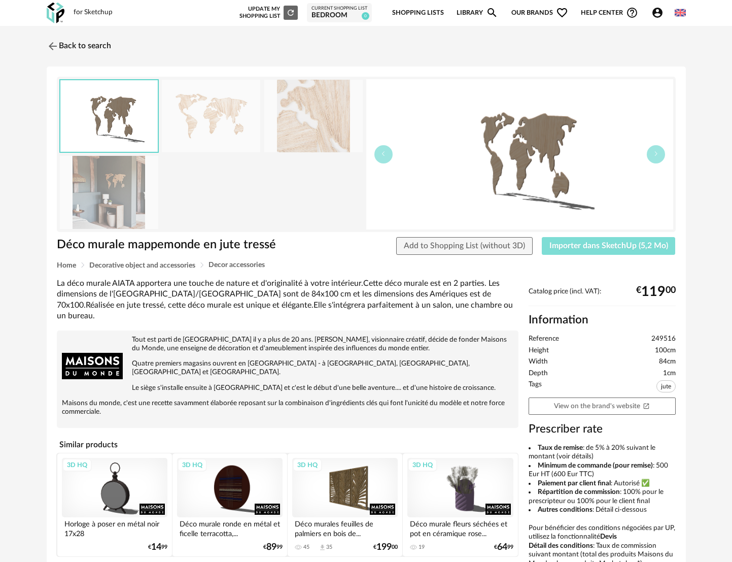
click at [627, 244] on span "Importer dans SketchUp (5,2 Mo)" at bounding box center [609, 246] width 119 height 8
click at [52, 47] on img at bounding box center [51, 46] width 15 height 15
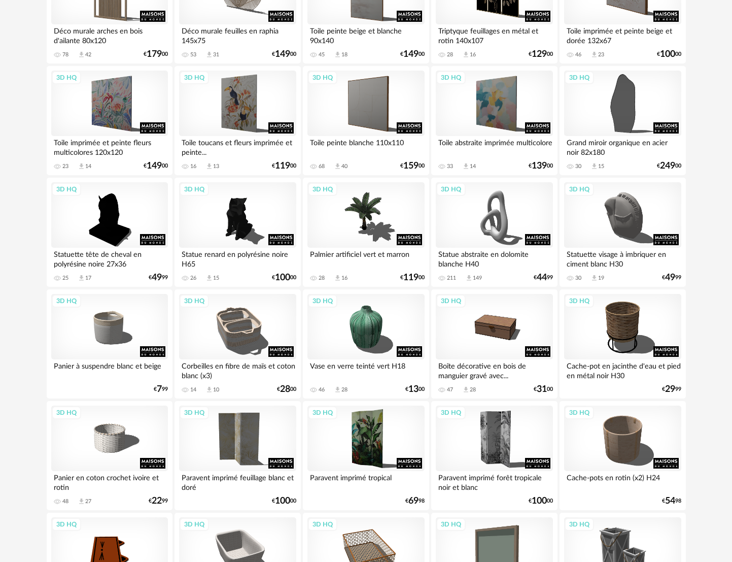
scroll to position [1573, 0]
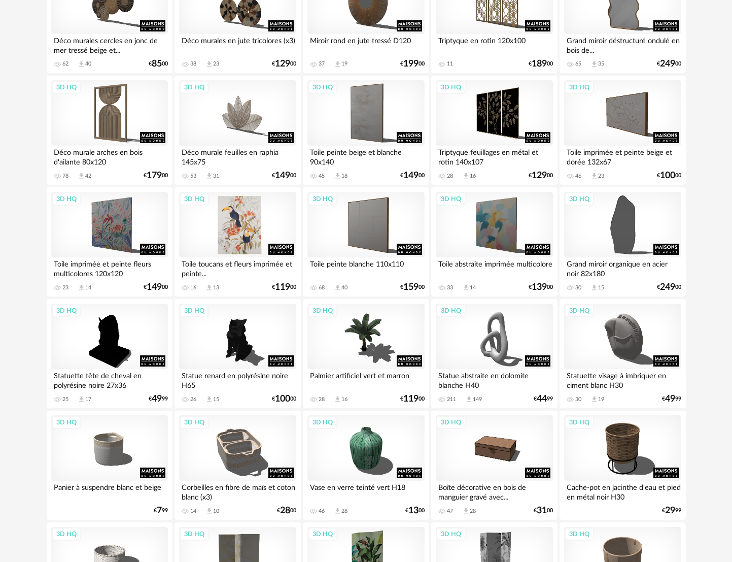
click at [227, 216] on div "3D HQ" at bounding box center [237, 225] width 117 height 66
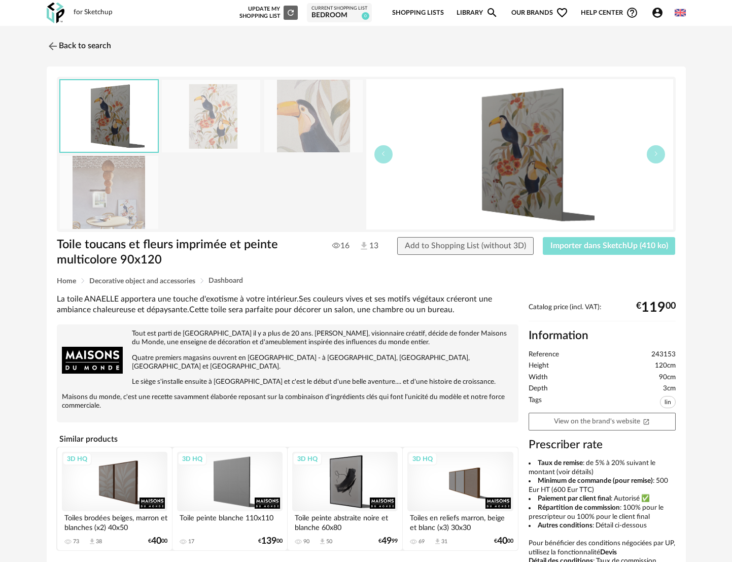
click at [636, 242] on span "Importer dans SketchUp (410 ko)" at bounding box center [610, 246] width 118 height 8
click at [351, 480] on div "3D HQ" at bounding box center [345, 481] width 106 height 59
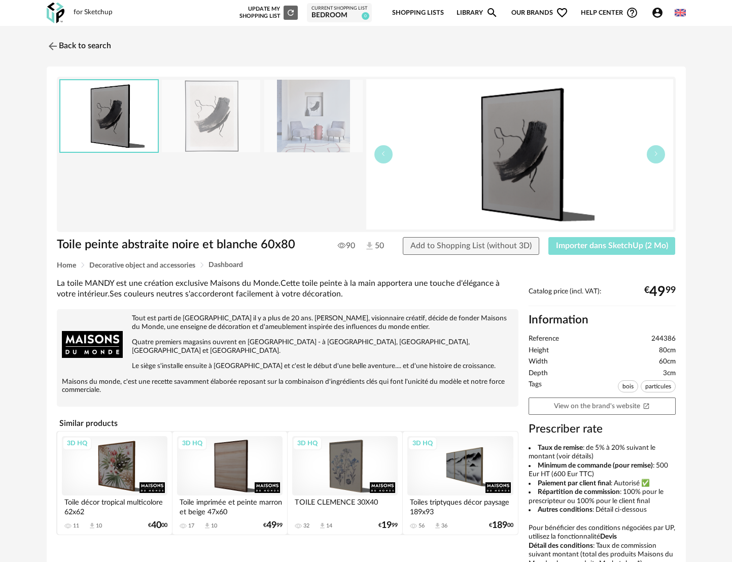
click at [619, 245] on span "Importer dans SketchUp (2 Mo)" at bounding box center [612, 246] width 112 height 8
click at [53, 46] on img at bounding box center [51, 46] width 15 height 15
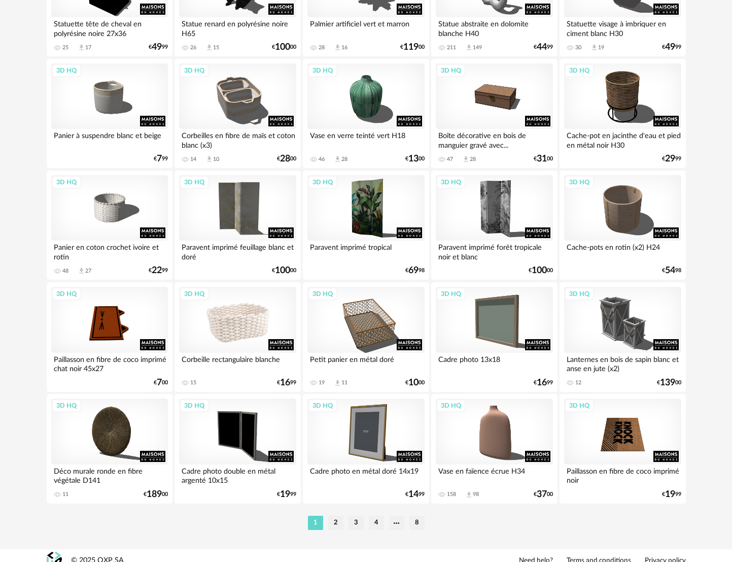
scroll to position [1935, 0]
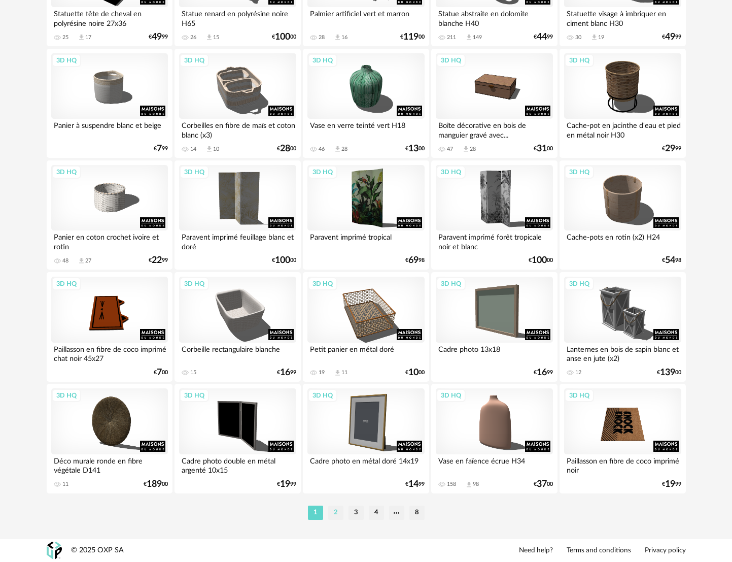
click at [337, 512] on li "2" at bounding box center [335, 513] width 15 height 14
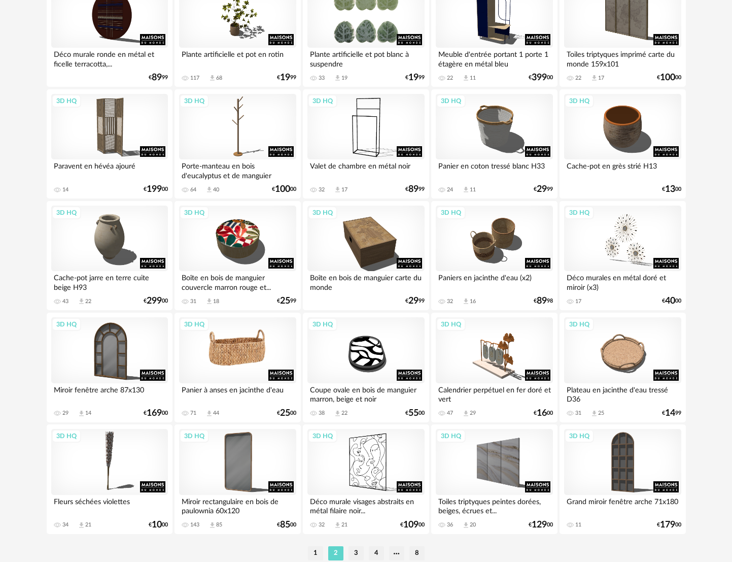
scroll to position [1935, 0]
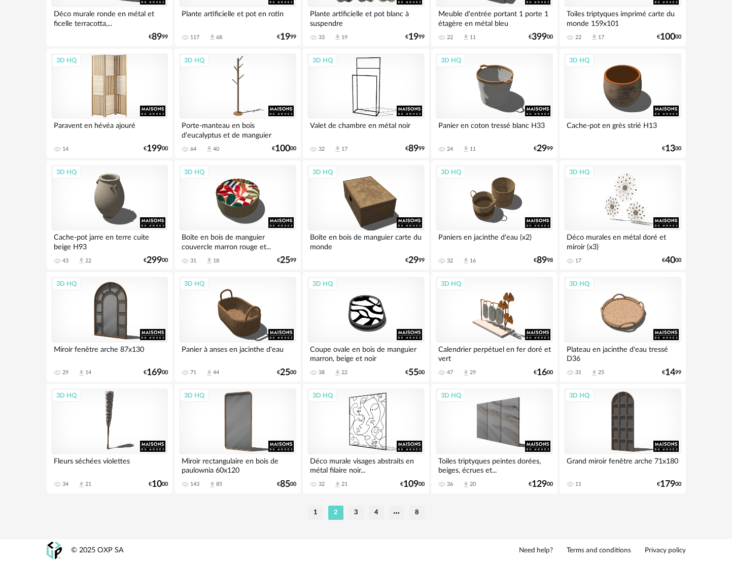
click at [125, 92] on div "3D HQ" at bounding box center [109, 86] width 117 height 66
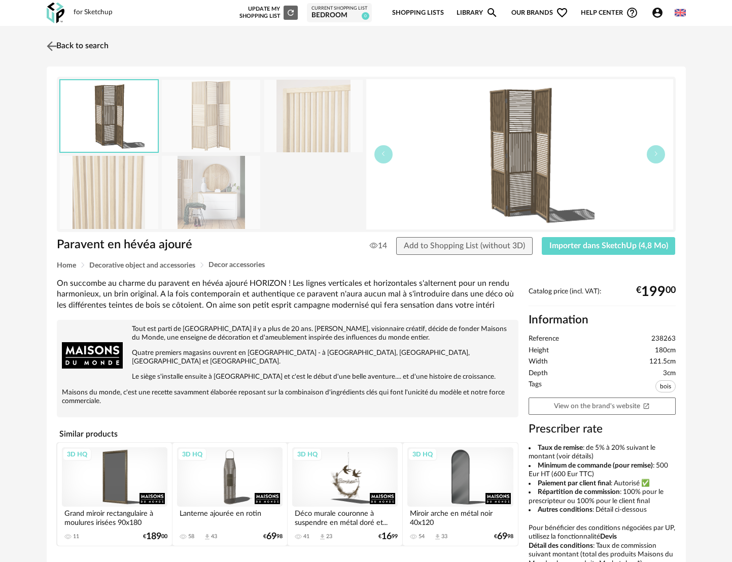
click at [49, 45] on img at bounding box center [51, 46] width 15 height 15
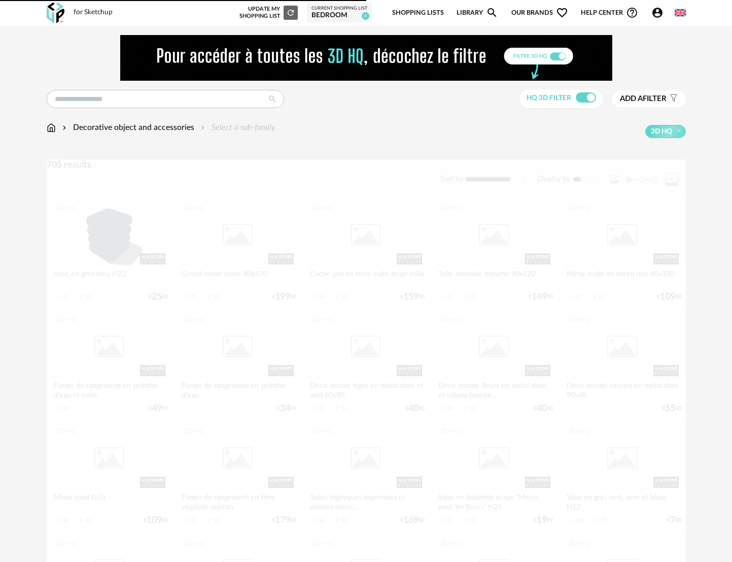
scroll to position [1935, 0]
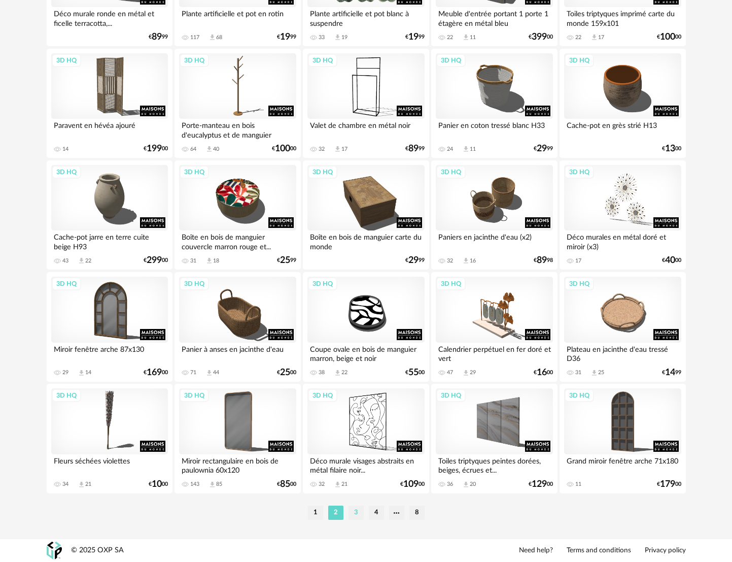
click at [354, 510] on li "3" at bounding box center [356, 513] width 15 height 14
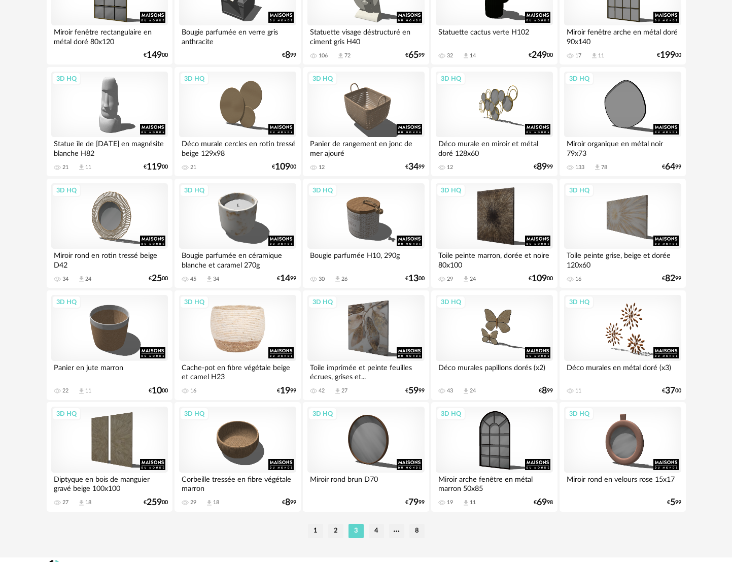
scroll to position [1935, 0]
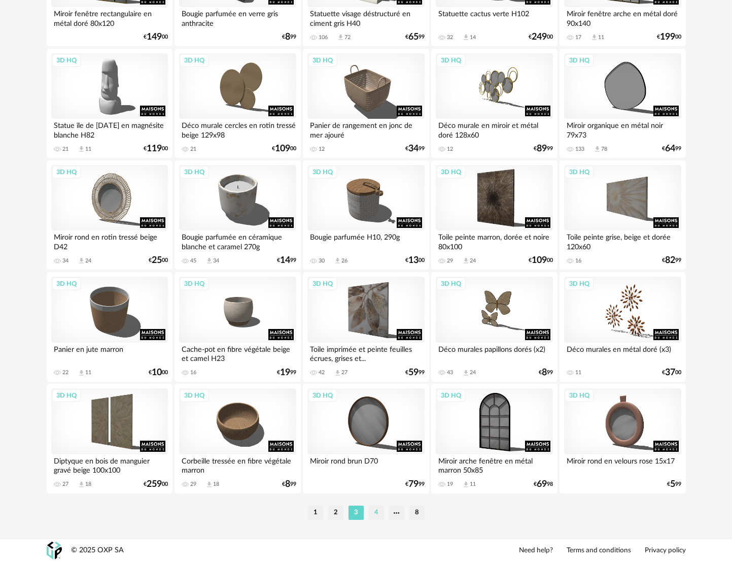
click at [378, 514] on li "4" at bounding box center [376, 513] width 15 height 14
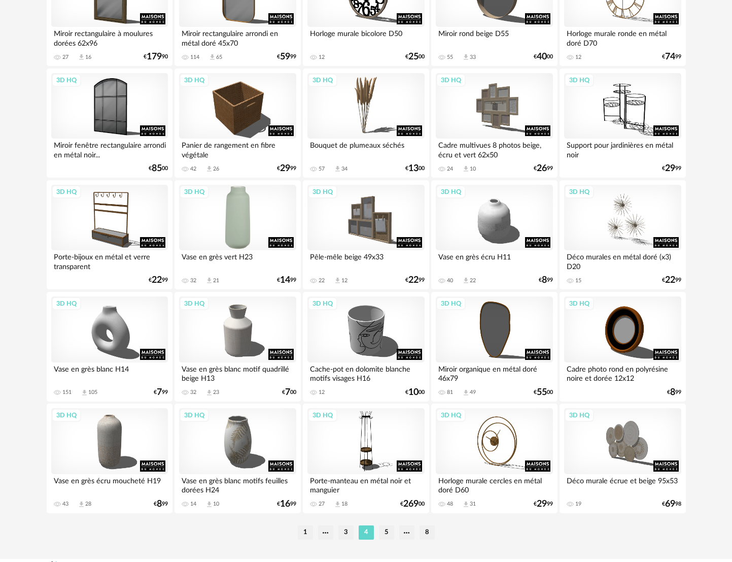
scroll to position [1935, 0]
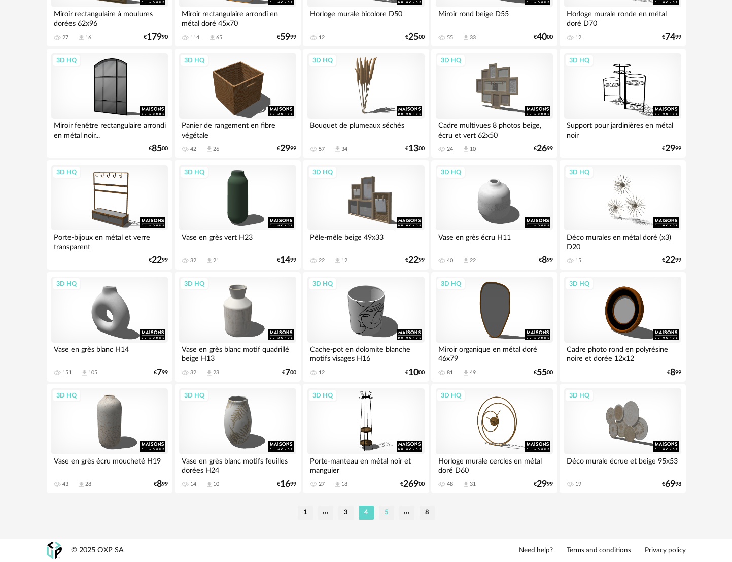
click at [385, 514] on li "5" at bounding box center [386, 513] width 15 height 14
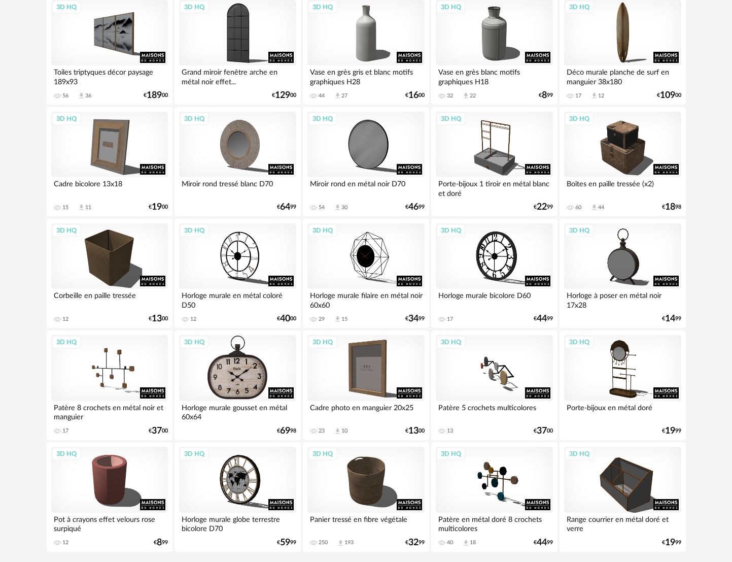
scroll to position [1935, 0]
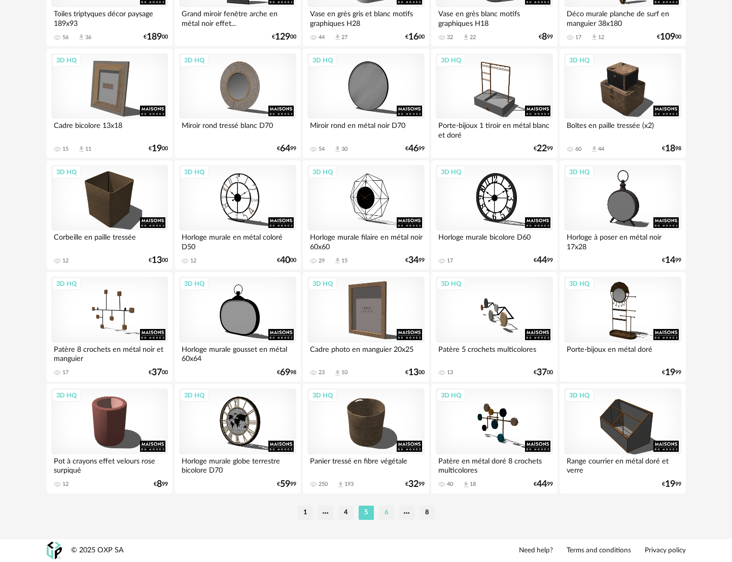
click at [385, 514] on li "6" at bounding box center [386, 513] width 15 height 14
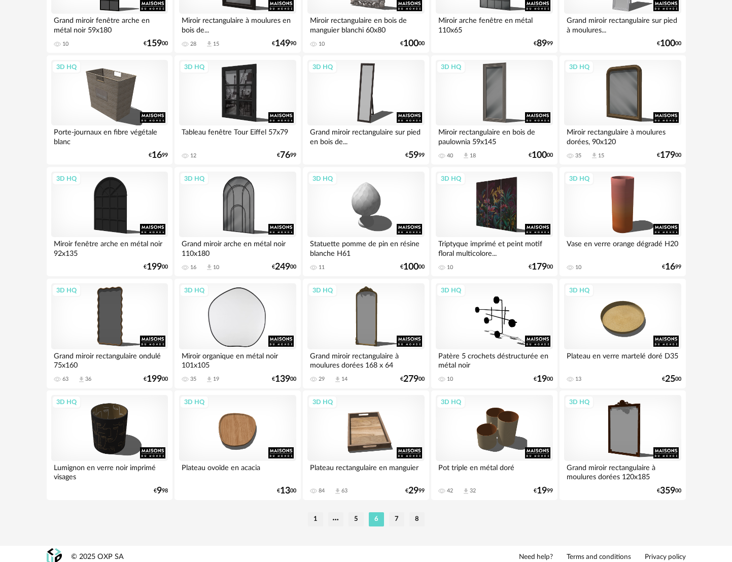
scroll to position [1935, 0]
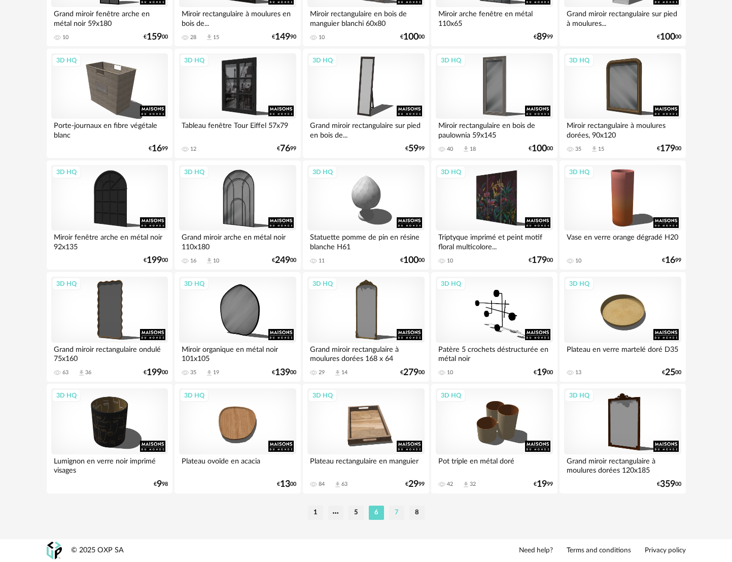
click at [402, 515] on li "7" at bounding box center [396, 513] width 15 height 14
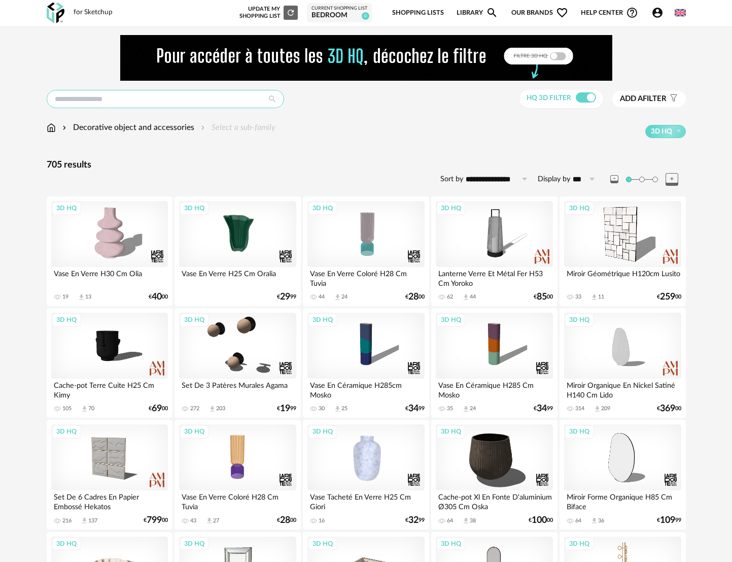
click at [165, 107] on input "text" at bounding box center [166, 99] width 238 height 18
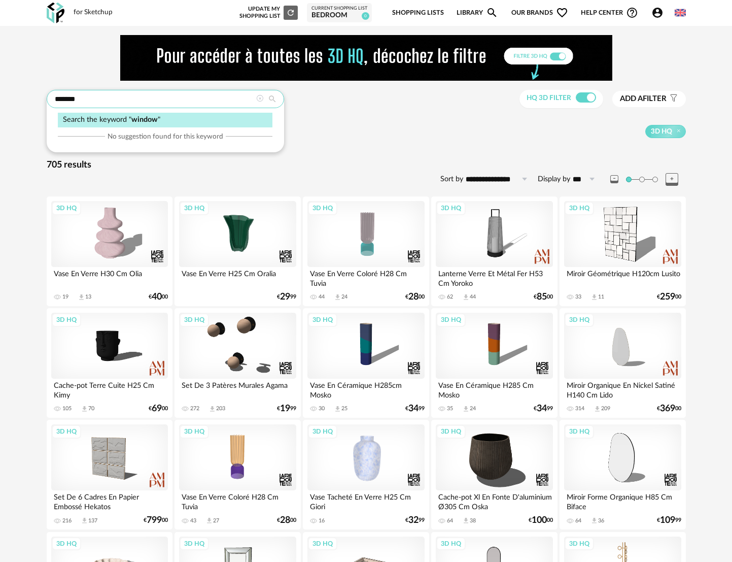
type input "*******"
type input "*********"
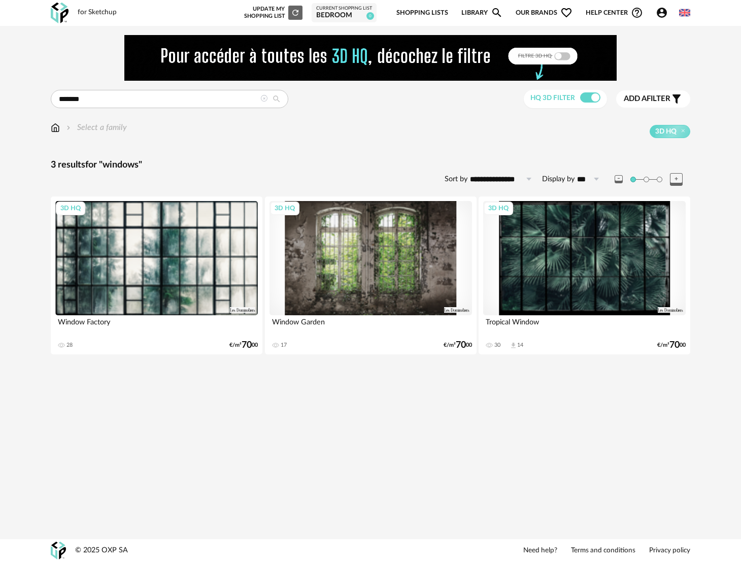
click at [62, 16] on img at bounding box center [60, 13] width 18 height 21
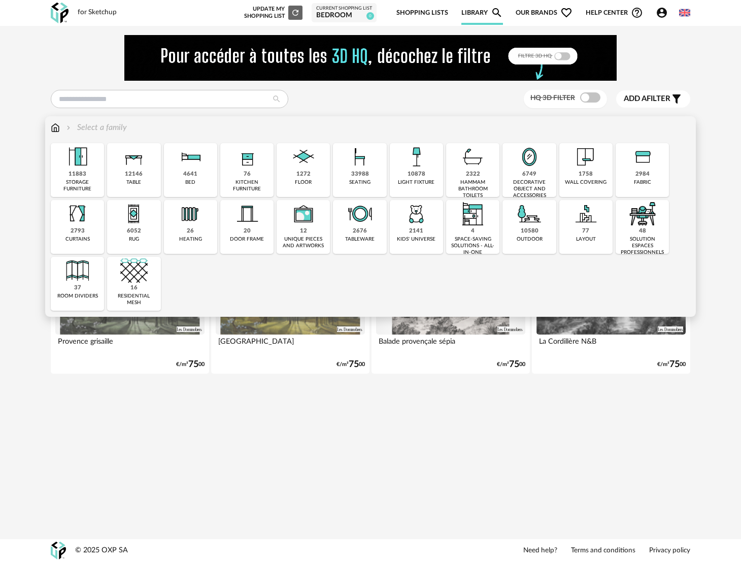
click at [584, 185] on div "Close icon 11883 storage furniture 12146 table 4641 bed 76 kitchen furniture 12…" at bounding box center [371, 226] width 640 height 167
click at [76, 222] on img at bounding box center [77, 213] width 27 height 27
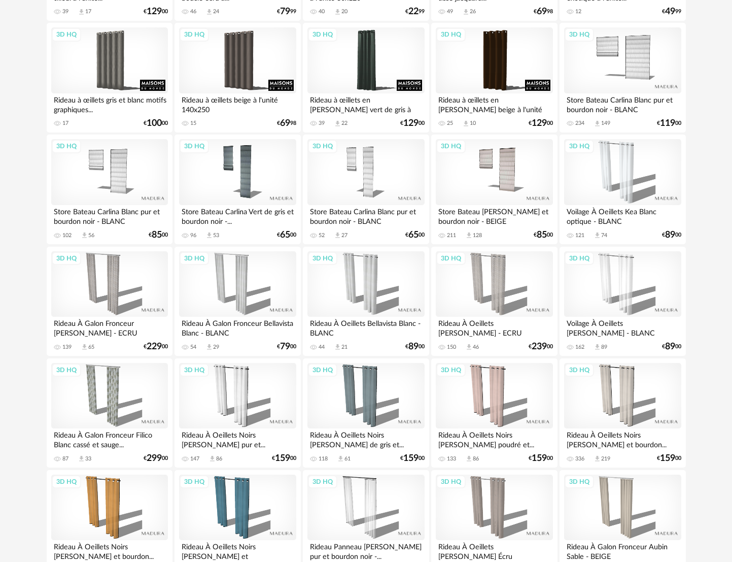
scroll to position [254, 0]
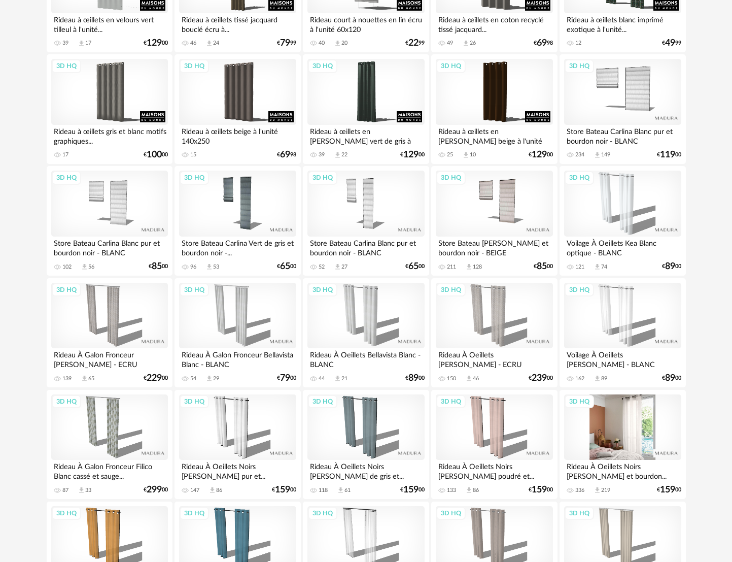
click at [662, 432] on div "3D HQ" at bounding box center [622, 427] width 117 height 66
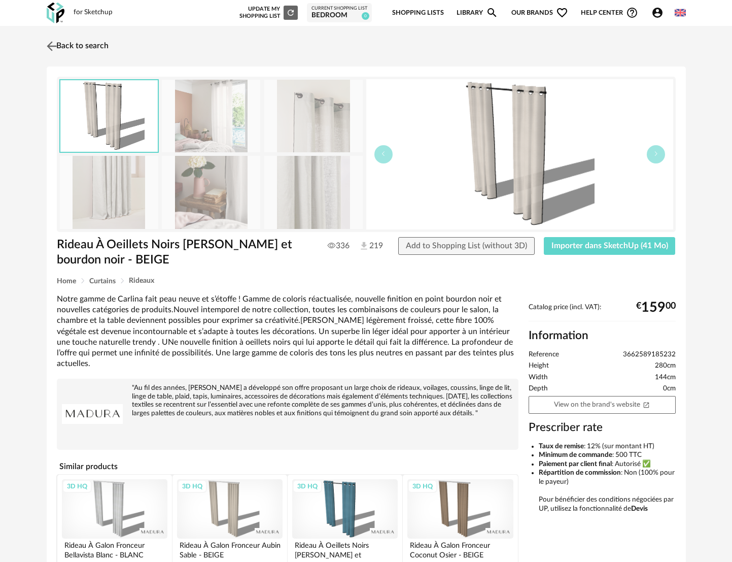
click at [49, 46] on img at bounding box center [51, 46] width 15 height 15
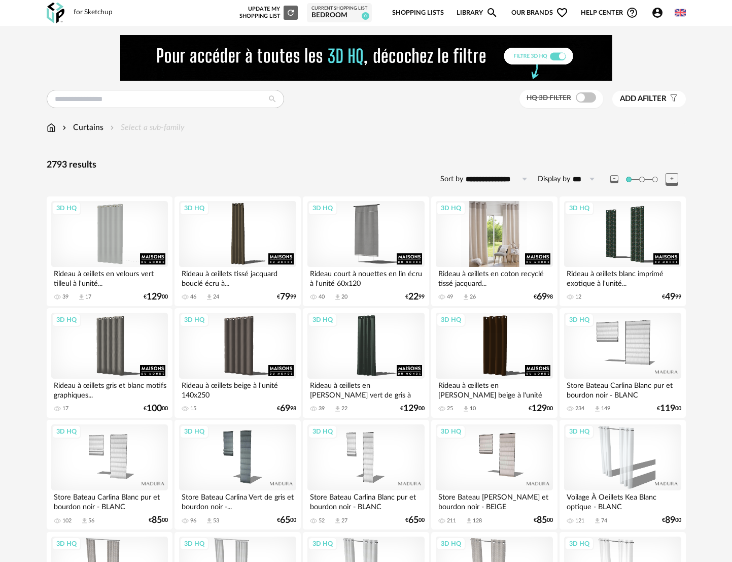
click at [471, 236] on div "3D HQ" at bounding box center [494, 234] width 117 height 66
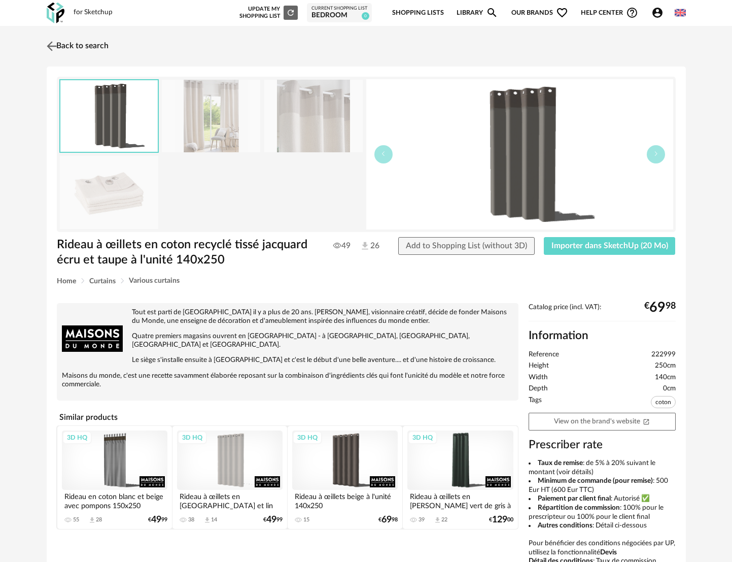
click at [49, 43] on img at bounding box center [51, 46] width 15 height 15
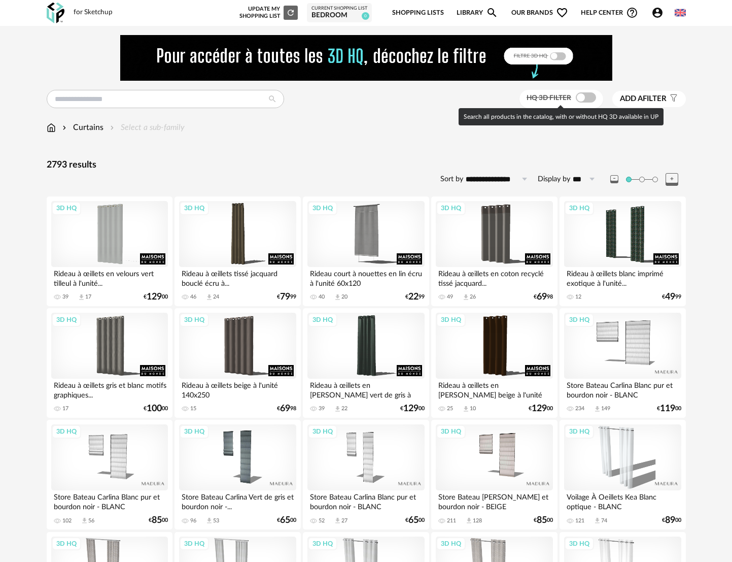
click at [577, 99] on span at bounding box center [586, 97] width 20 height 10
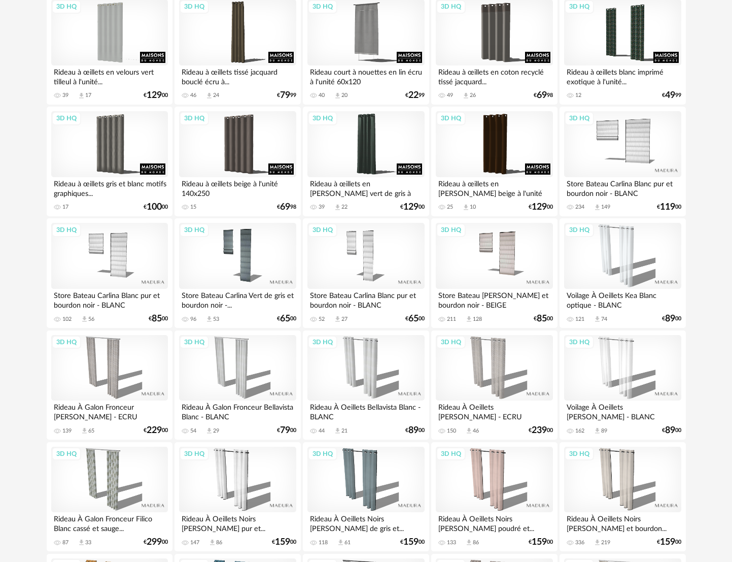
scroll to position [305, 0]
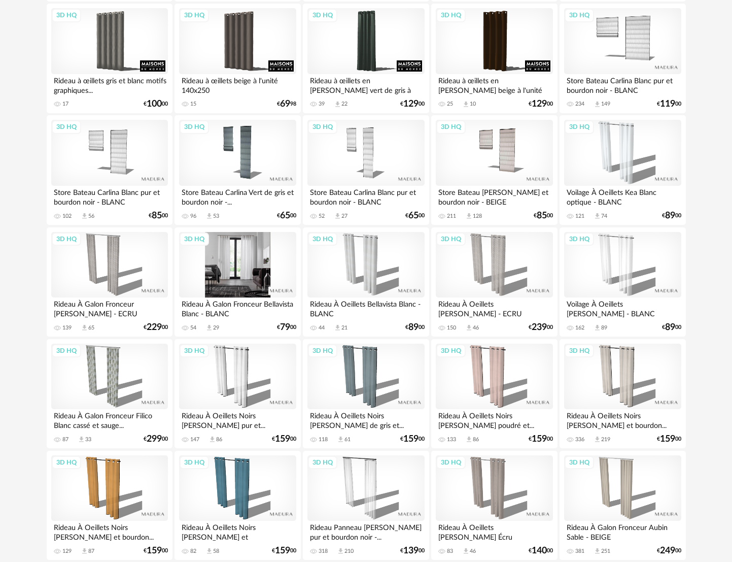
click at [244, 274] on div "3D HQ" at bounding box center [237, 265] width 117 height 66
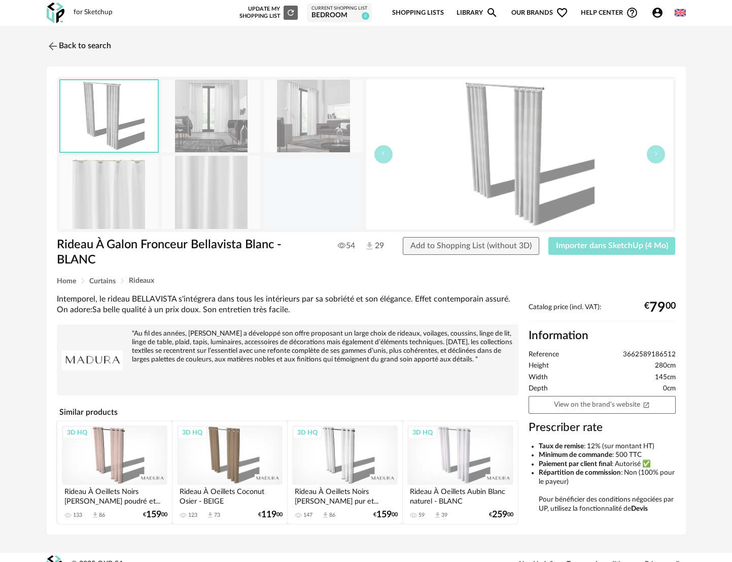
click at [622, 244] on span "Importer dans SketchUp (4 Mo)" at bounding box center [612, 246] width 112 height 8
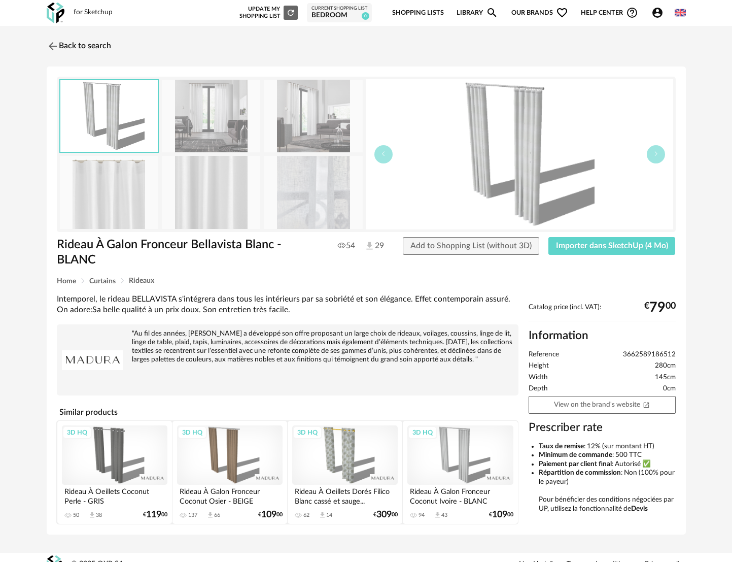
click at [80, 14] on div "for Sketchup" at bounding box center [93, 12] width 39 height 9
click at [56, 15] on img at bounding box center [56, 13] width 18 height 21
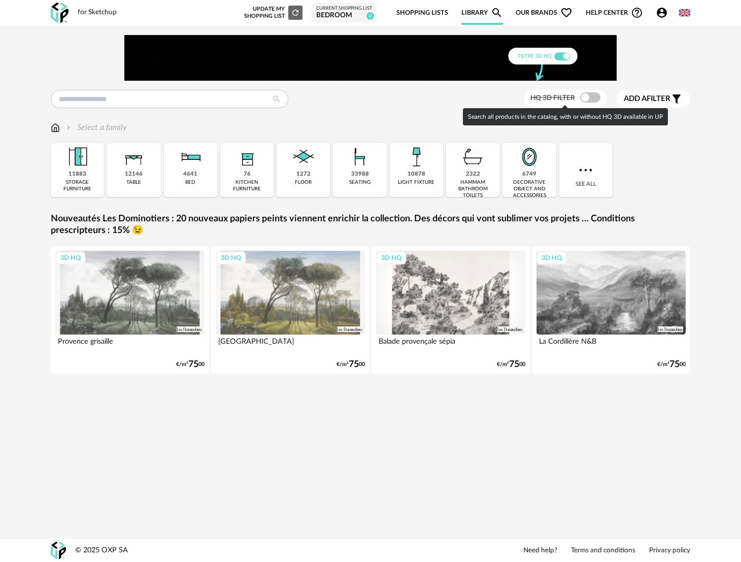
click at [581, 98] on span at bounding box center [590, 97] width 20 height 10
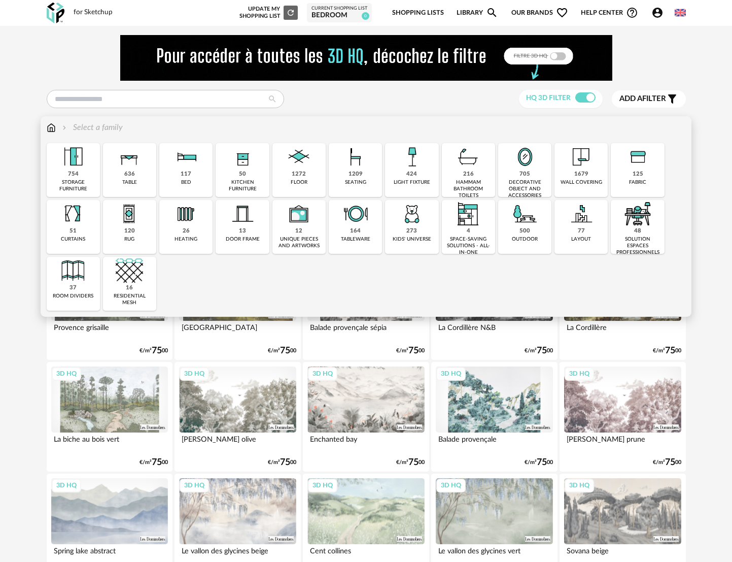
click at [419, 171] on img at bounding box center [411, 156] width 27 height 27
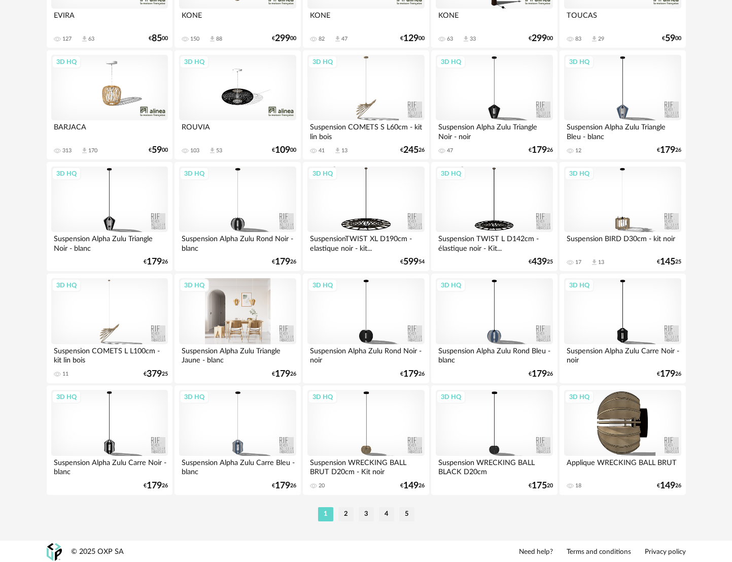
scroll to position [1935, 0]
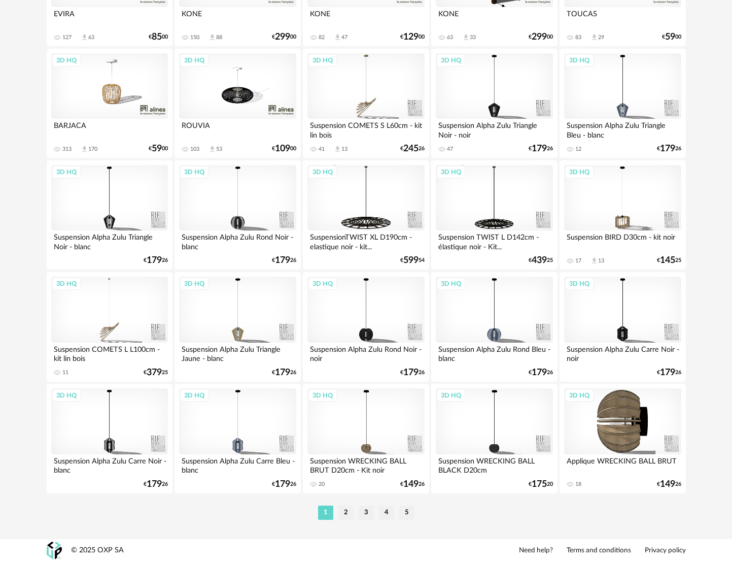
click at [349, 512] on li "2" at bounding box center [346, 513] width 15 height 14
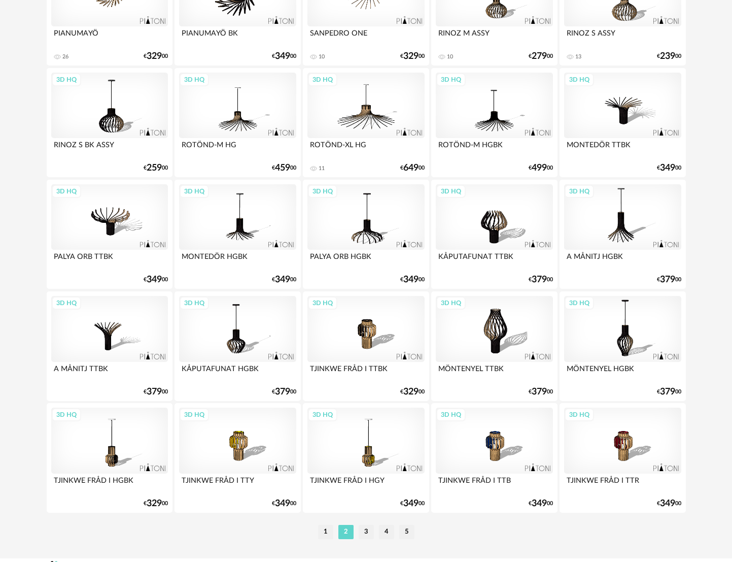
scroll to position [1935, 0]
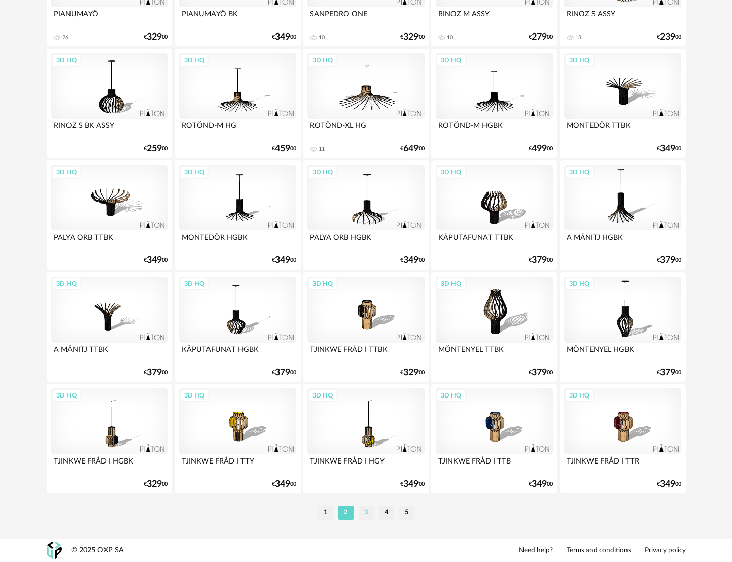
click at [363, 511] on li "3" at bounding box center [366, 513] width 15 height 14
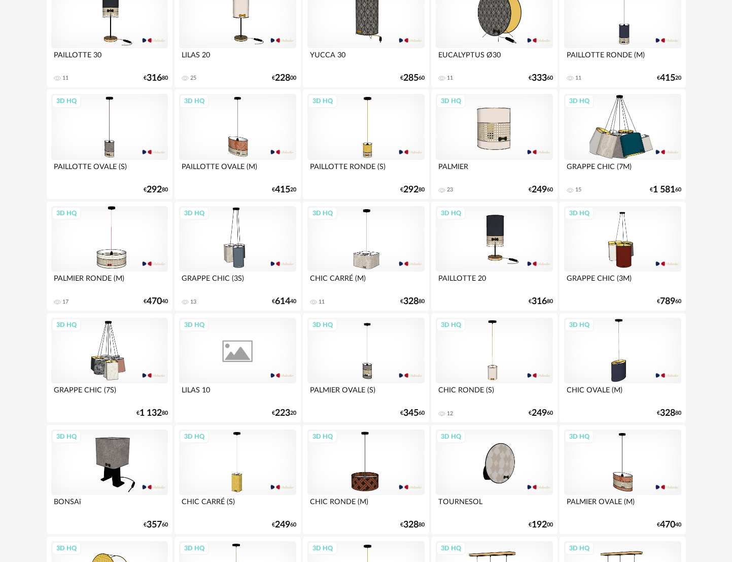
scroll to position [1573, 0]
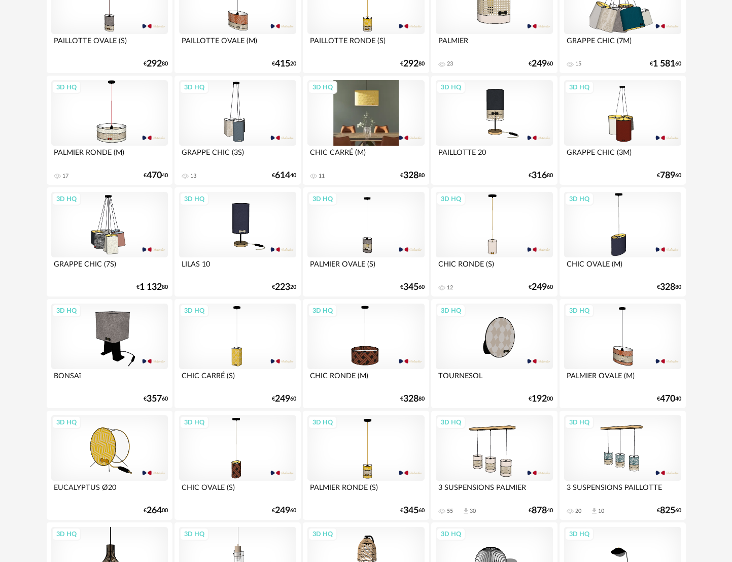
click at [369, 113] on div "3D HQ" at bounding box center [366, 113] width 117 height 66
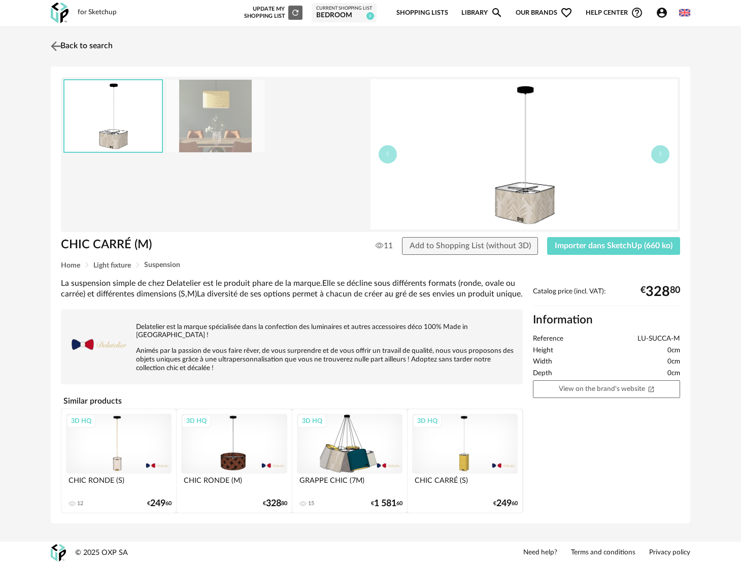
click at [55, 47] on img at bounding box center [56, 46] width 15 height 15
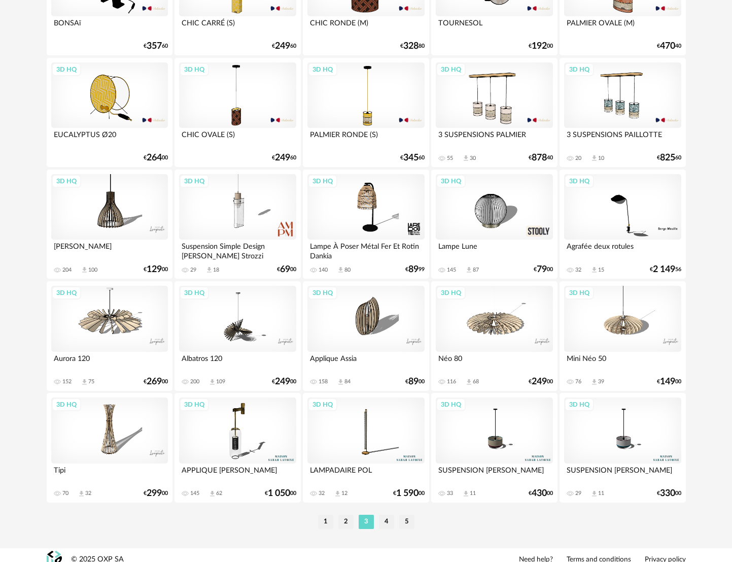
scroll to position [1935, 0]
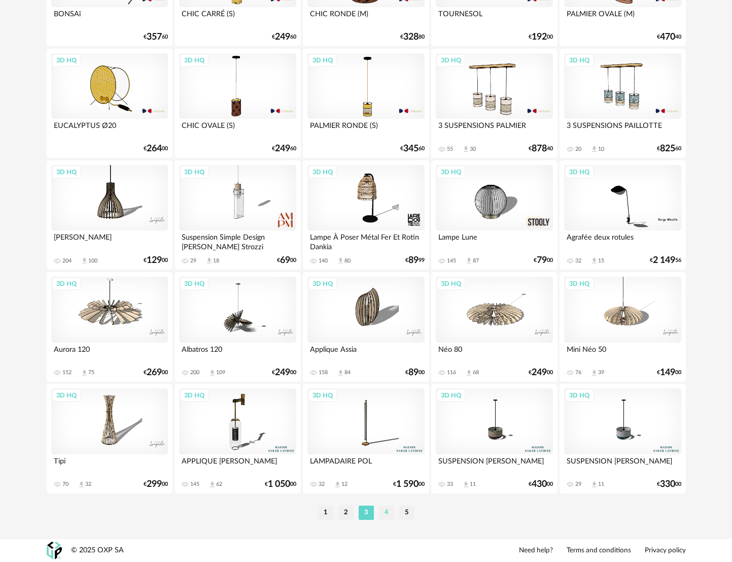
click at [388, 513] on li "4" at bounding box center [386, 513] width 15 height 14
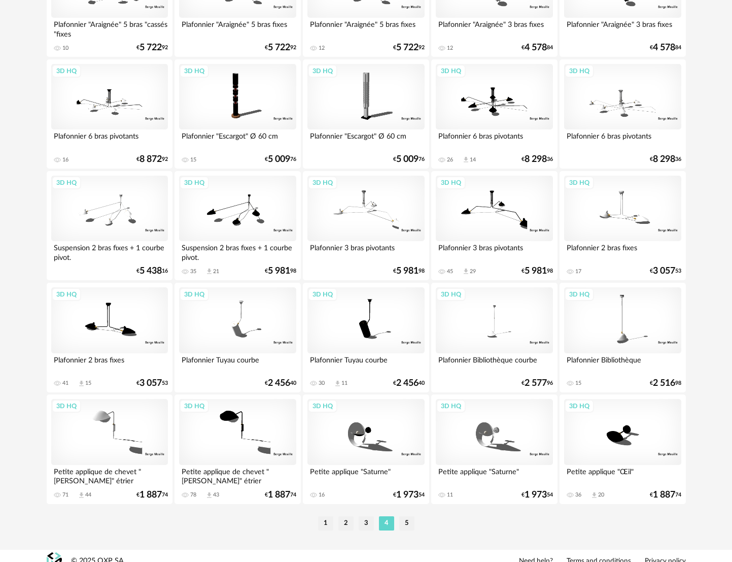
scroll to position [1935, 0]
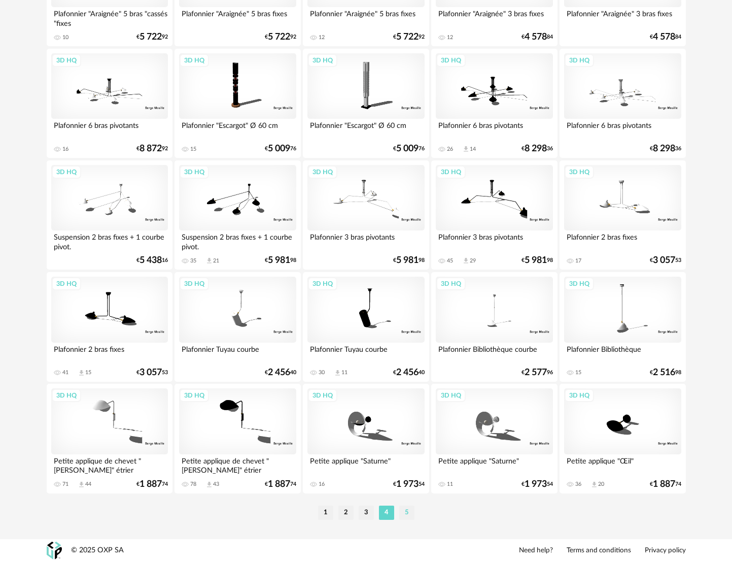
click at [410, 512] on li "5" at bounding box center [406, 513] width 15 height 14
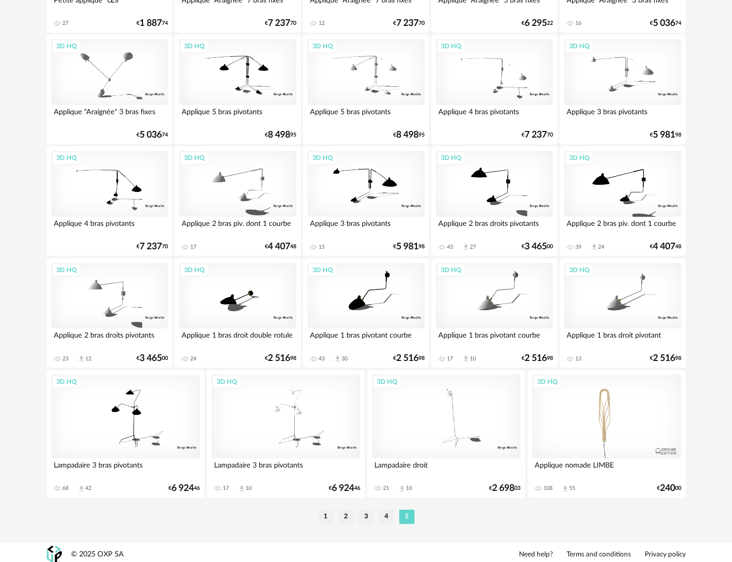
scroll to position [278, 0]
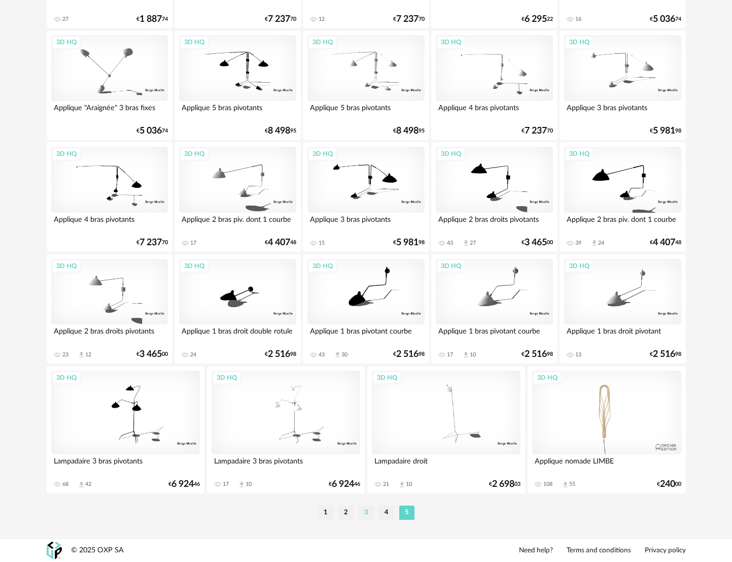
click at [366, 508] on li "3" at bounding box center [366, 513] width 15 height 14
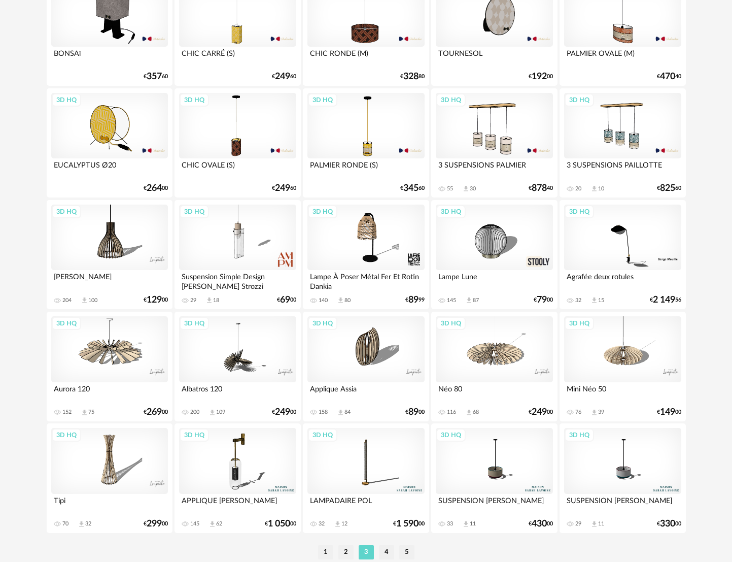
scroll to position [1935, 0]
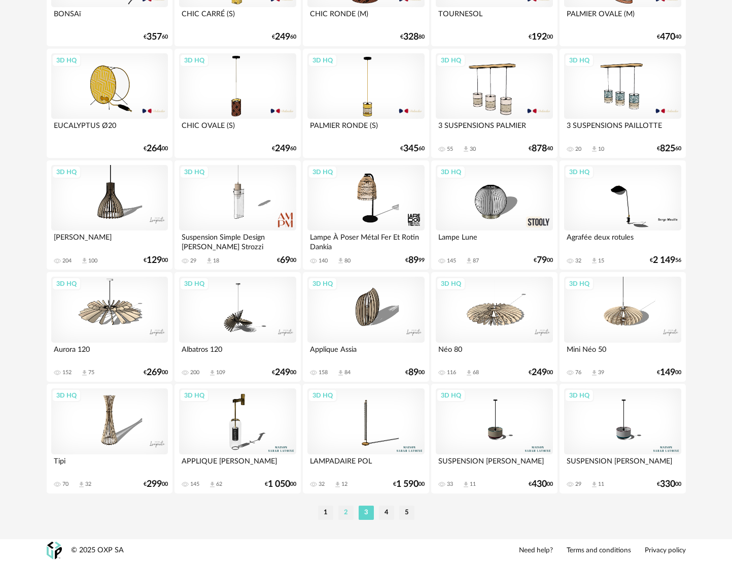
click at [347, 511] on li "2" at bounding box center [346, 513] width 15 height 14
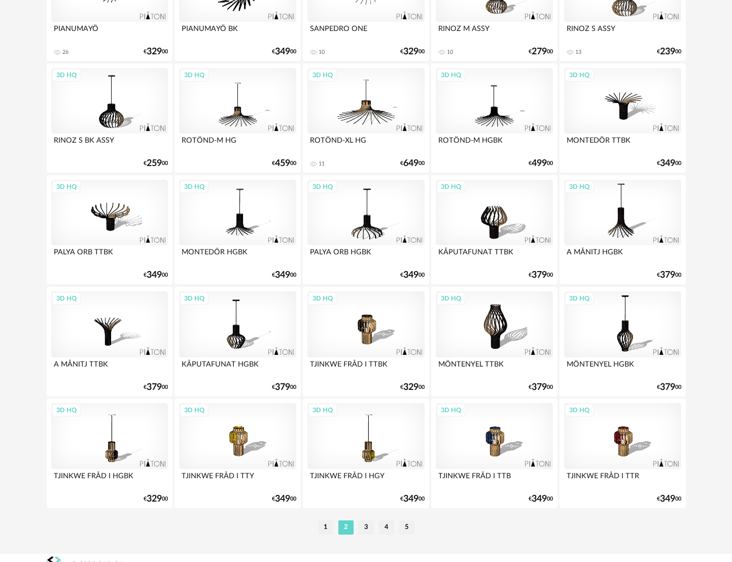
scroll to position [1929, 0]
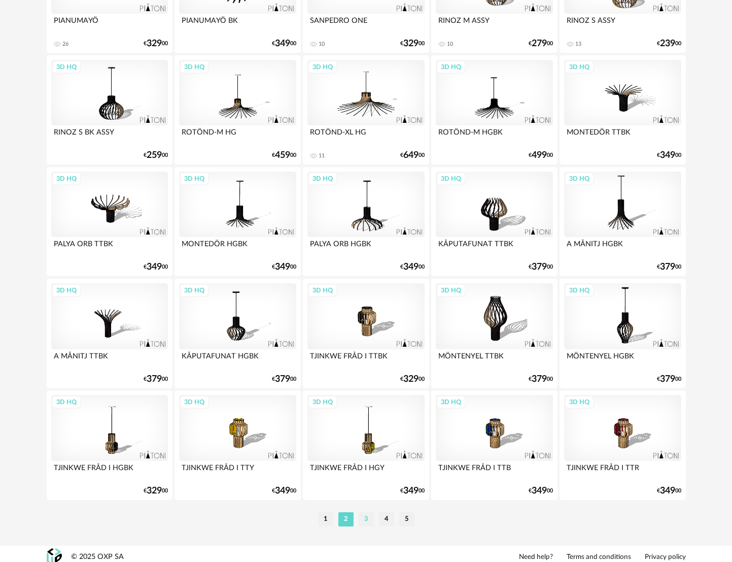
click at [370, 519] on li "3" at bounding box center [366, 519] width 15 height 14
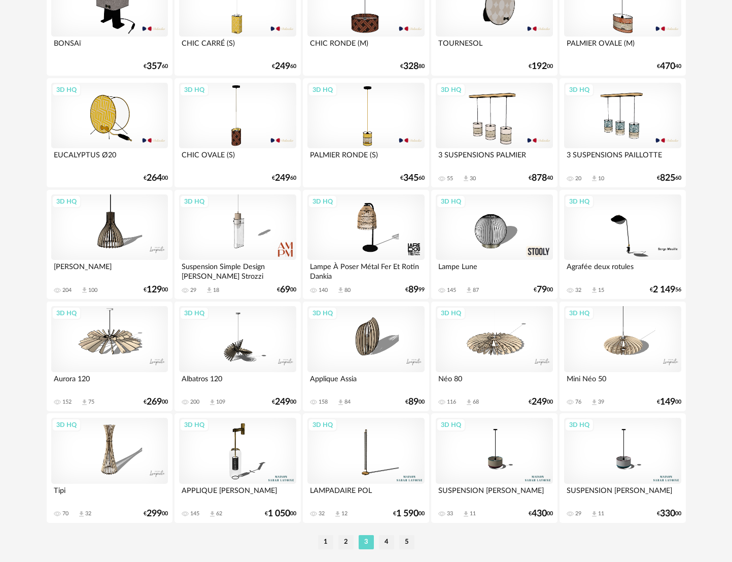
scroll to position [1935, 0]
